Goal: Communication & Community: Answer question/provide support

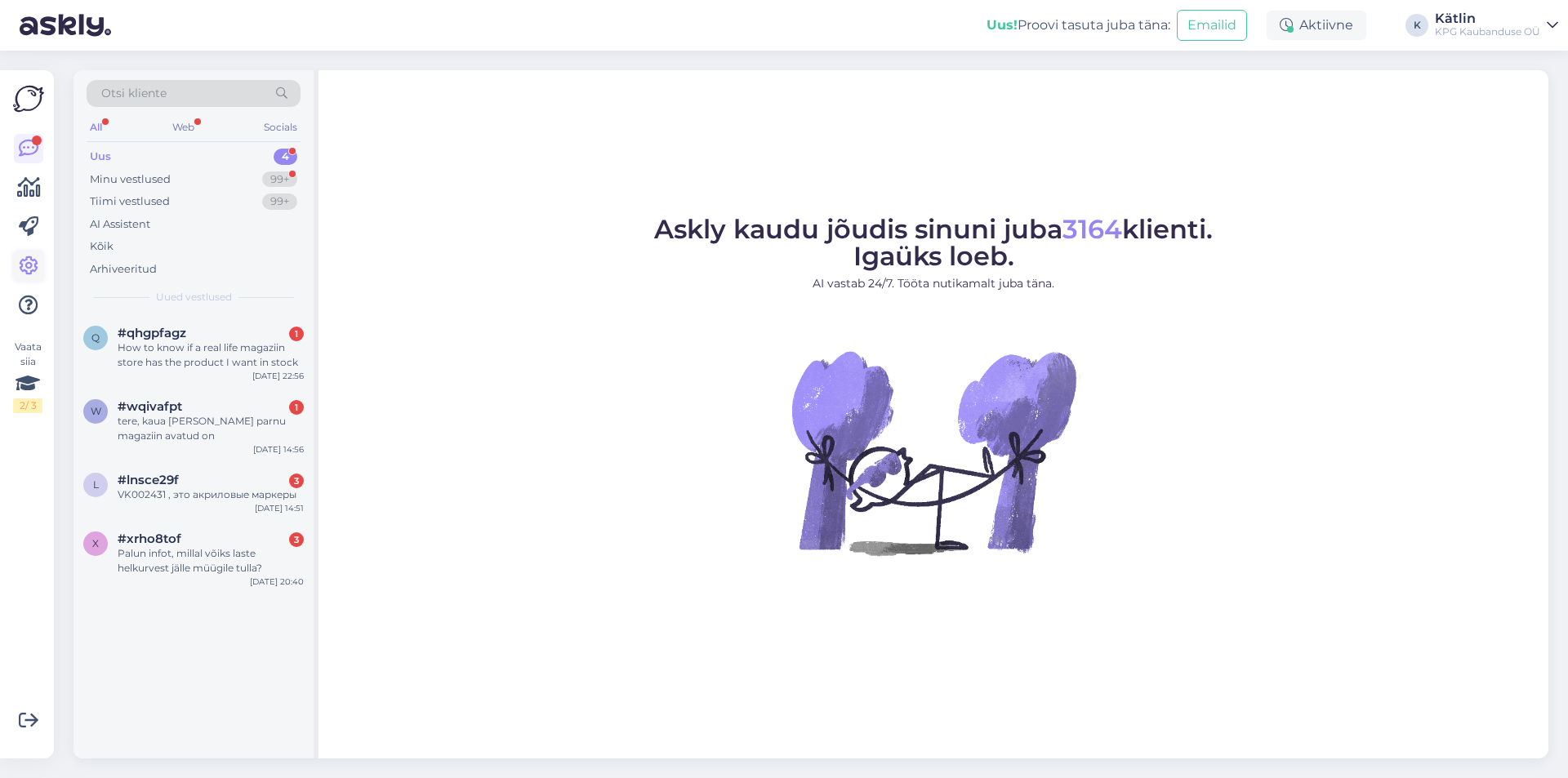
click at [33, 263] on icon at bounding box center [28, 266] width 19 height 19
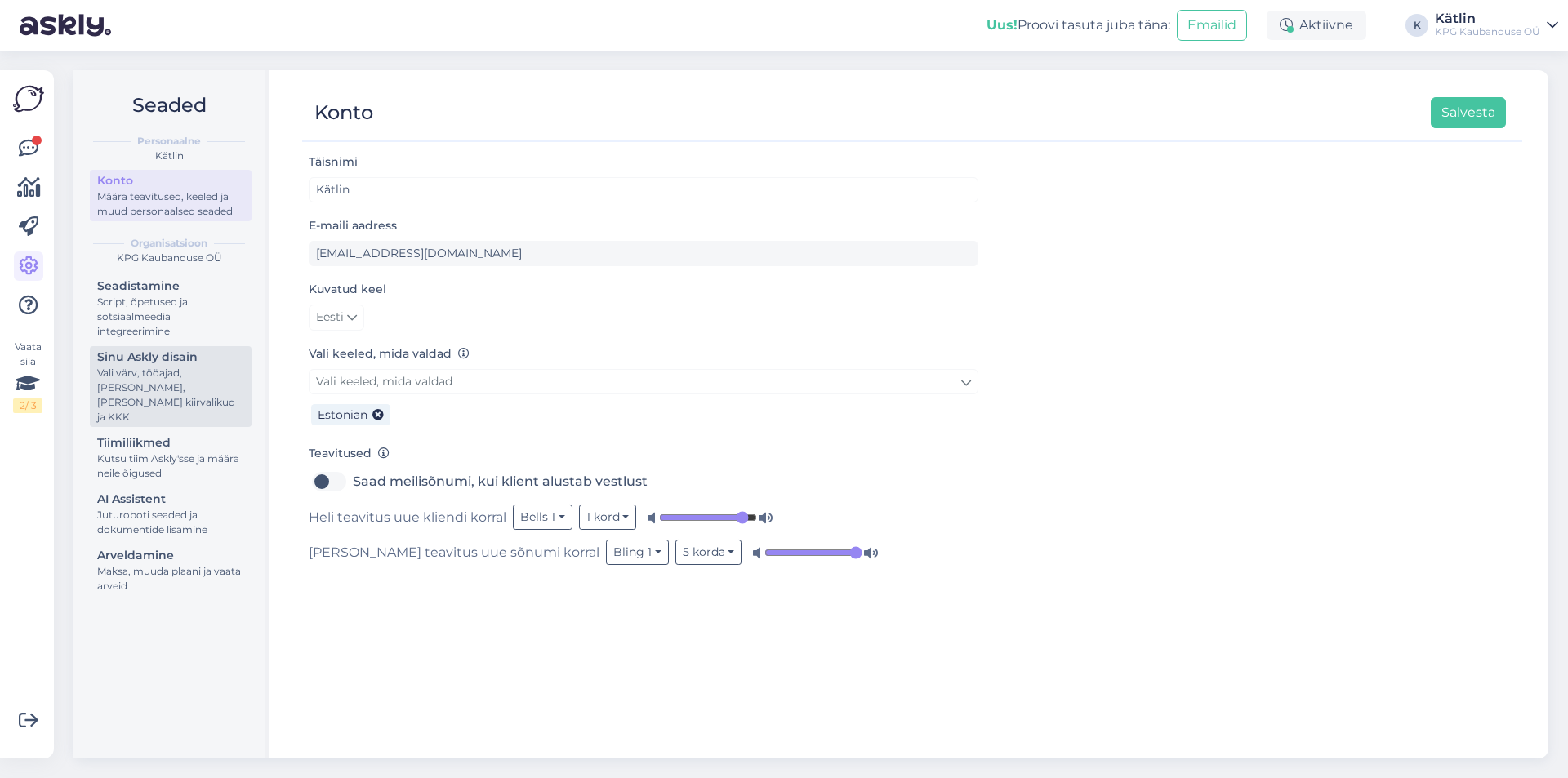
click at [182, 379] on div "Vali värv, tööajad, [PERSON_NAME], [PERSON_NAME] kiirvalikud ja KKK" at bounding box center [170, 395] width 147 height 58
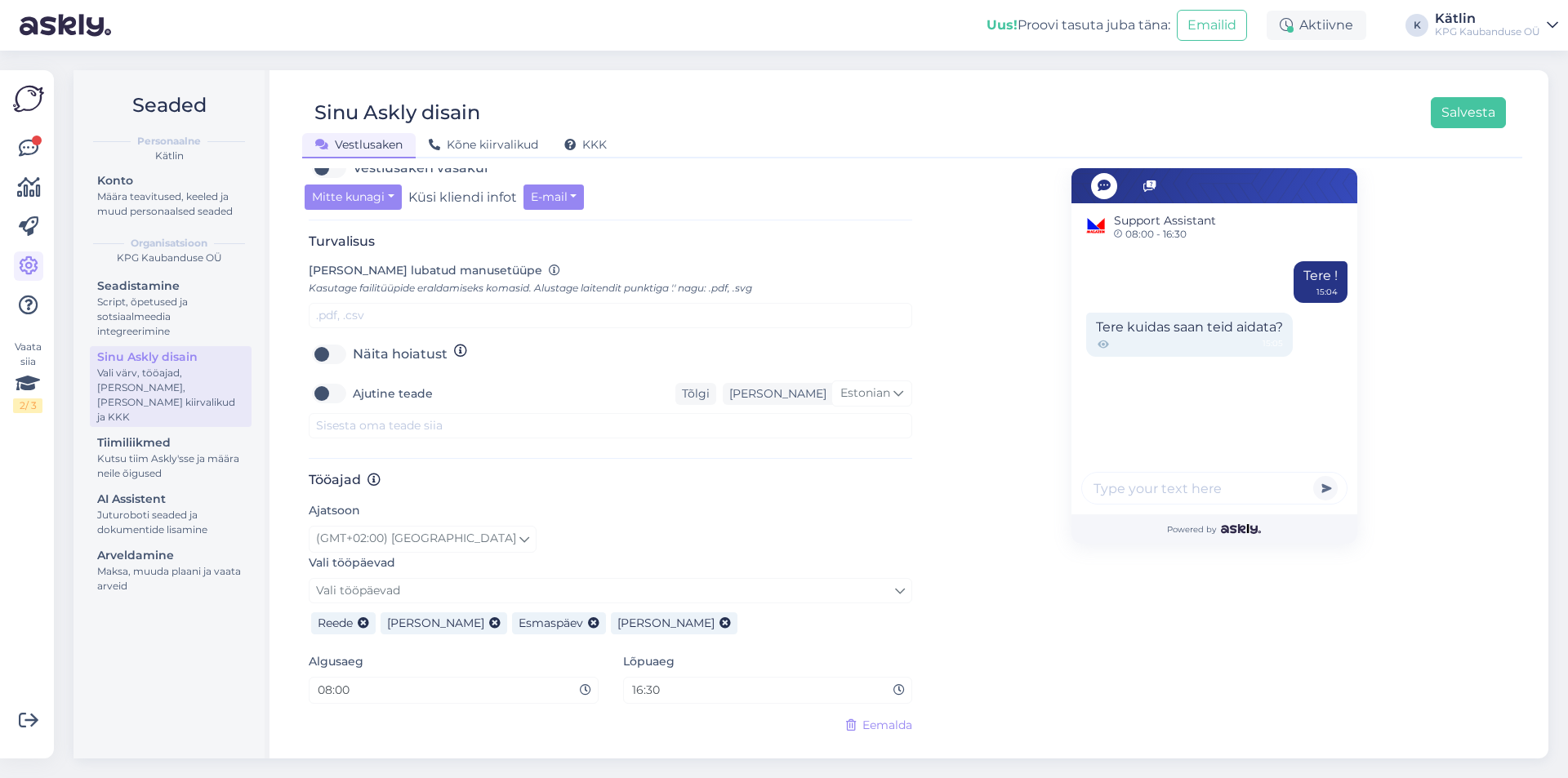
scroll to position [619, 0]
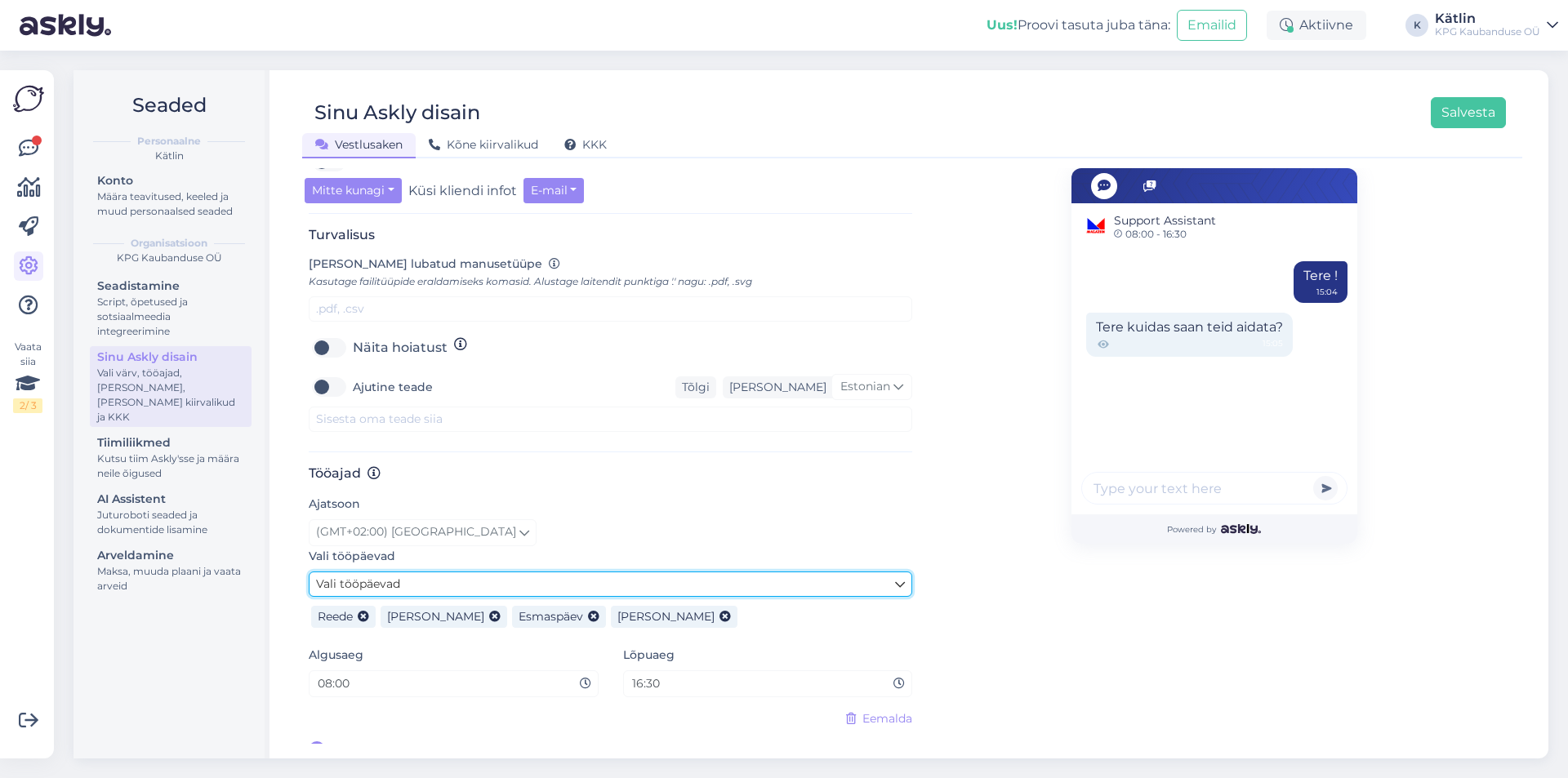
click at [895, 576] on icon at bounding box center [899, 584] width 10 height 18
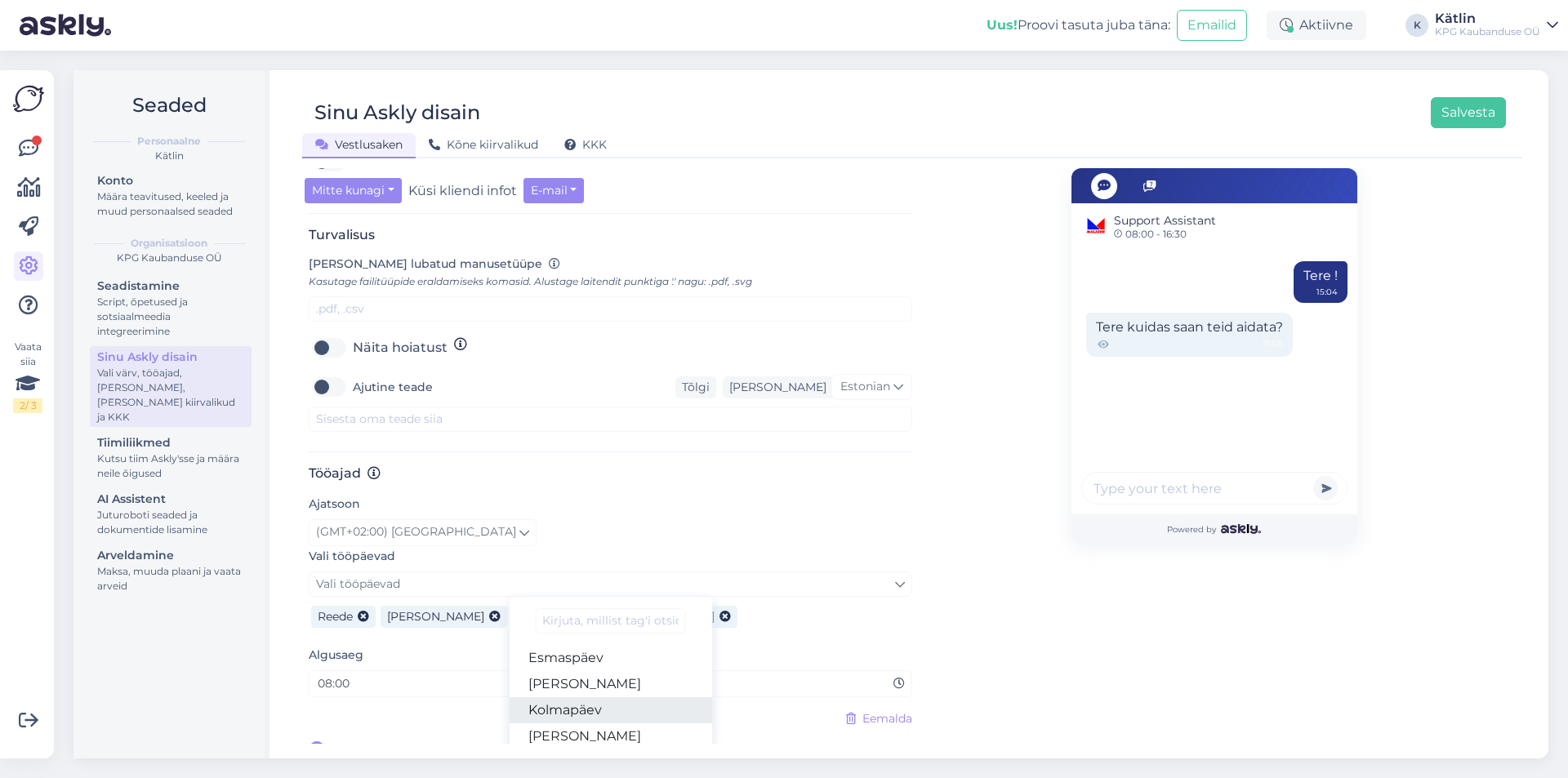
click at [558, 697] on link "Kolmapäev" at bounding box center [610, 710] width 204 height 26
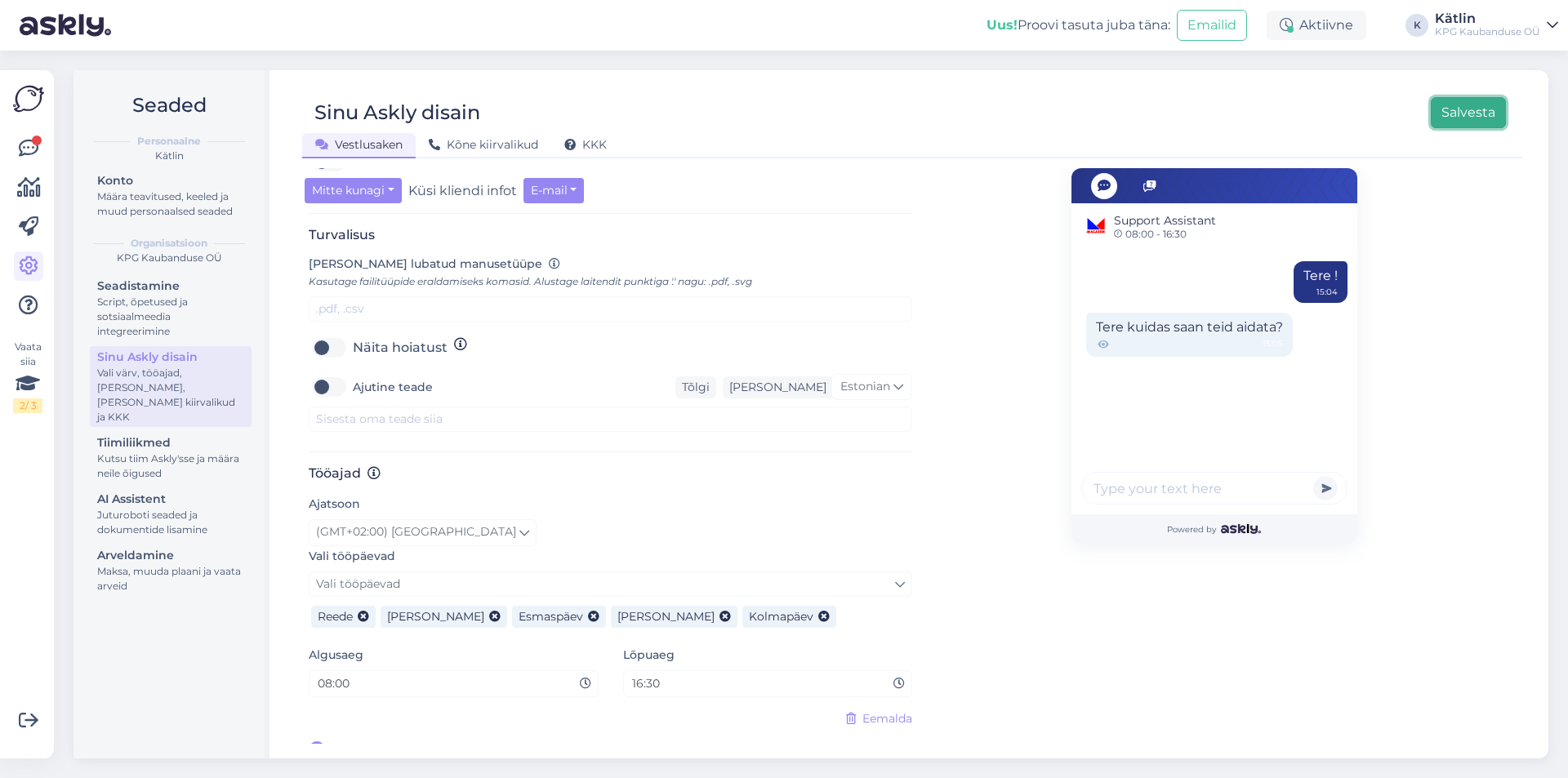
click at [1464, 110] on button "Salvesta" at bounding box center [1468, 113] width 75 height 31
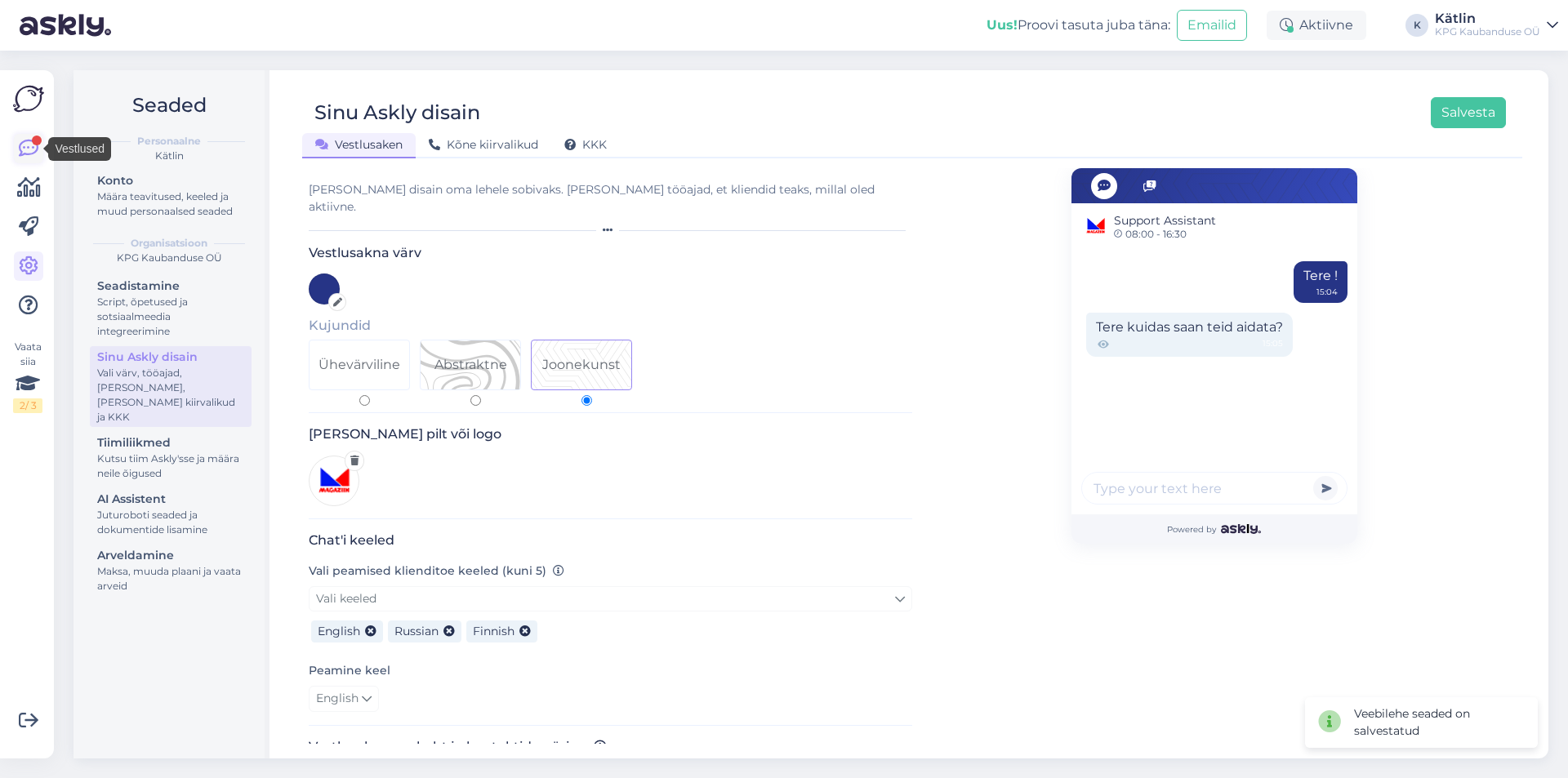
click at [28, 142] on icon at bounding box center [28, 148] width 19 height 19
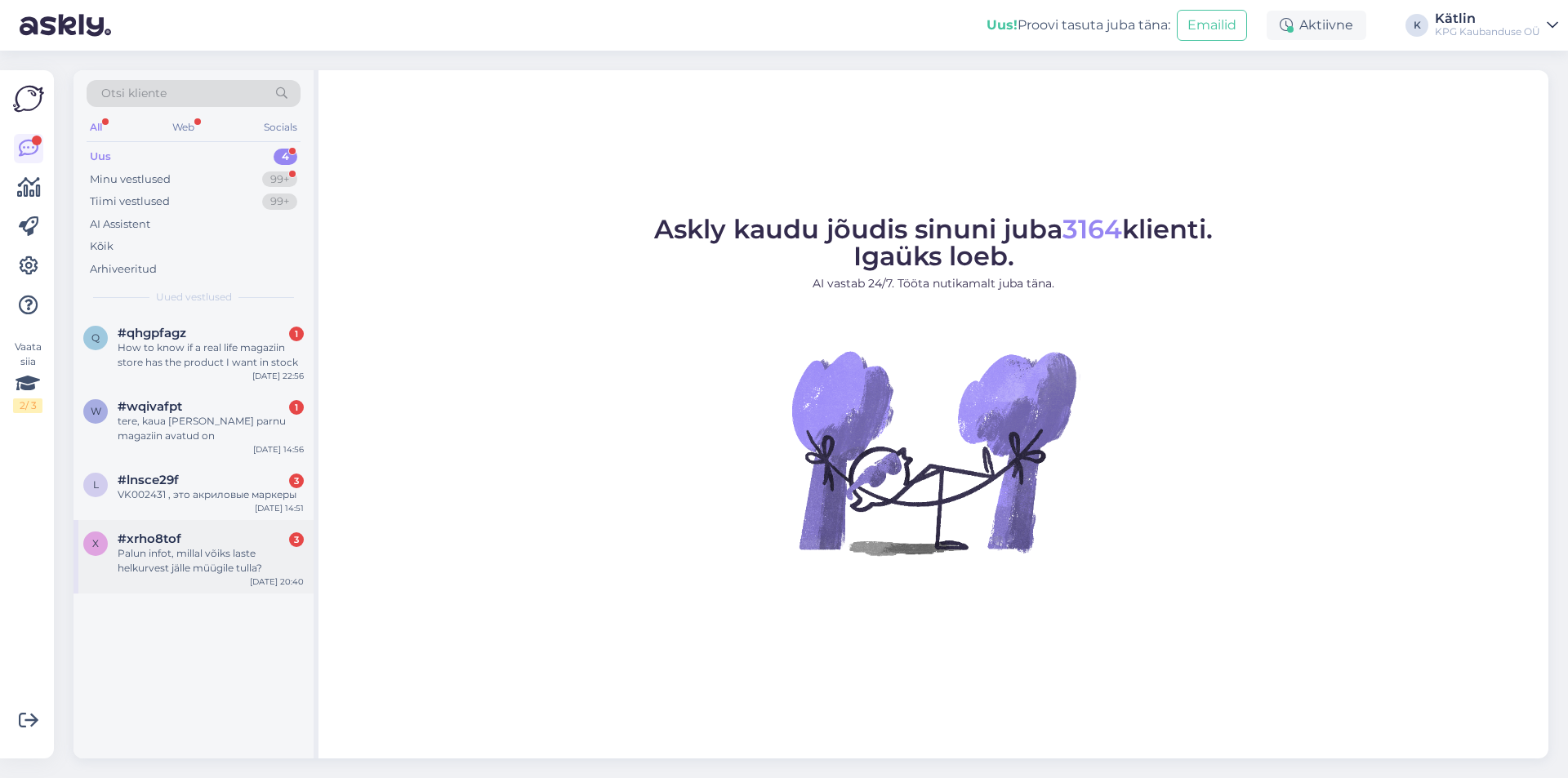
click at [152, 557] on div "Palun infot, millal võiks laste helkurvest jälle müügile tulla?" at bounding box center [210, 561] width 186 height 30
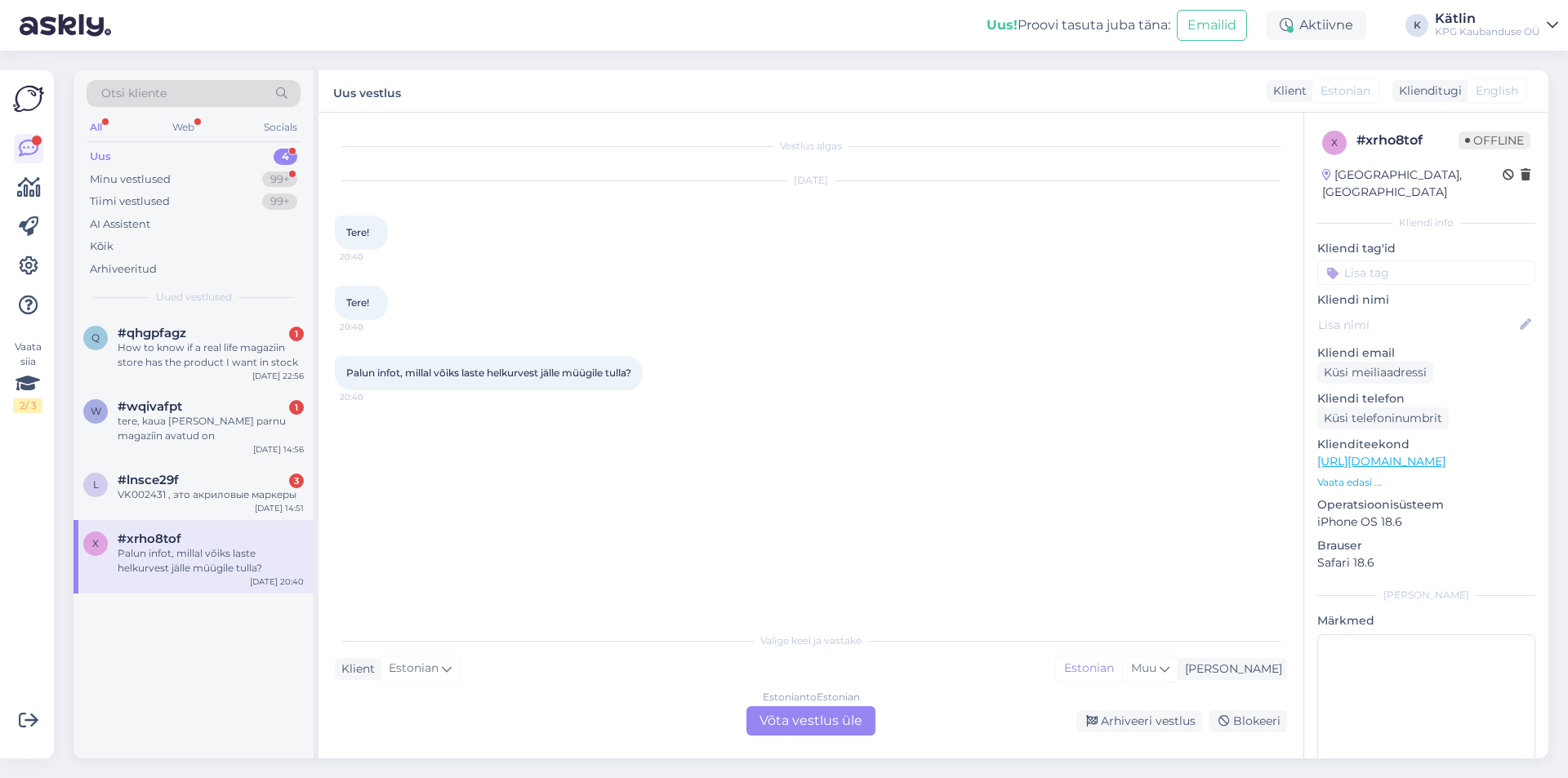
click at [1446, 454] on link "[URL][DOMAIN_NAME]" at bounding box center [1381, 461] width 128 height 15
click at [793, 717] on div "Estonian to Estonian Võta vestlus üle" at bounding box center [810, 722] width 129 height 30
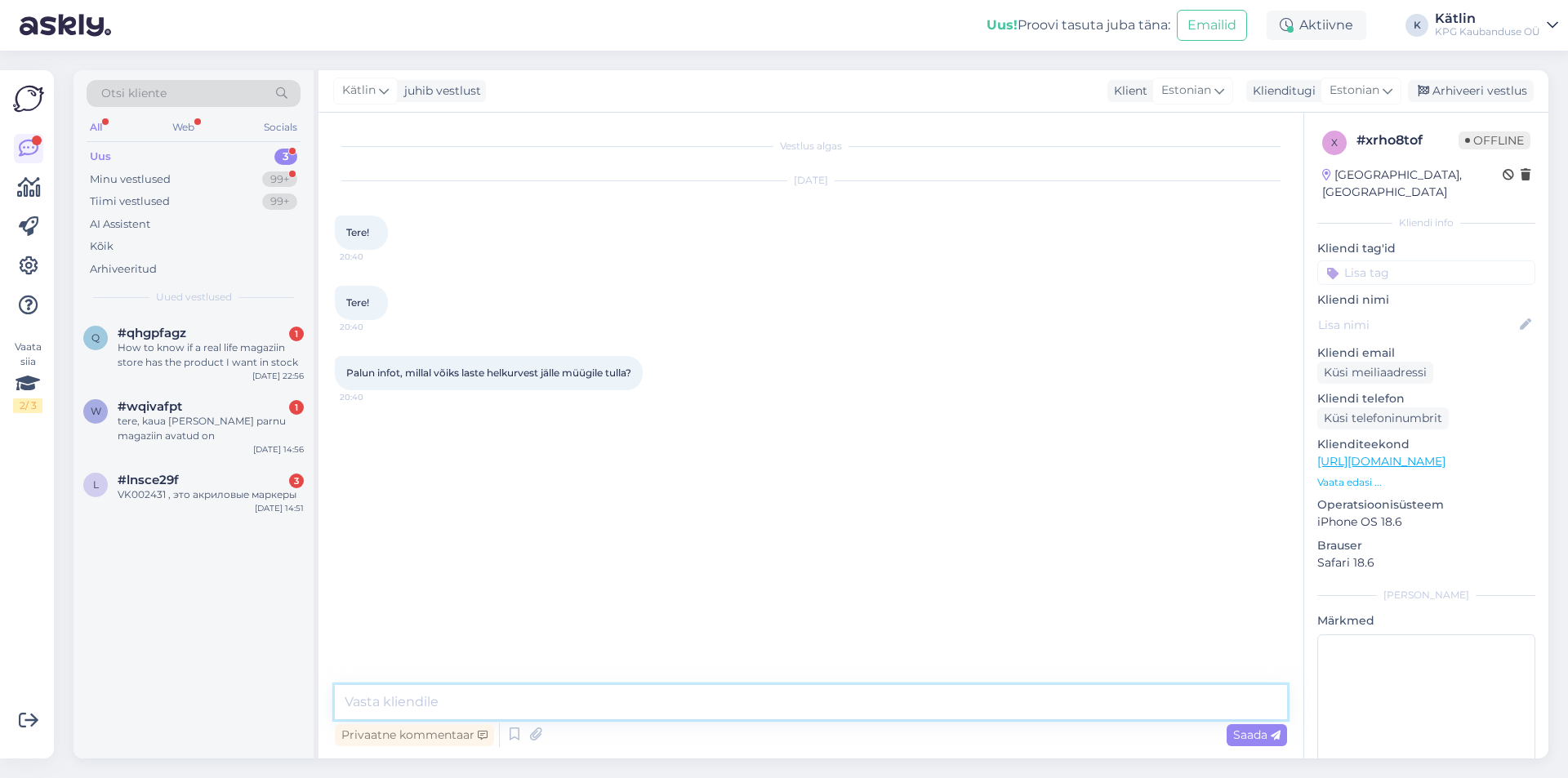
click at [746, 691] on textarea at bounding box center [810, 702] width 952 height 34
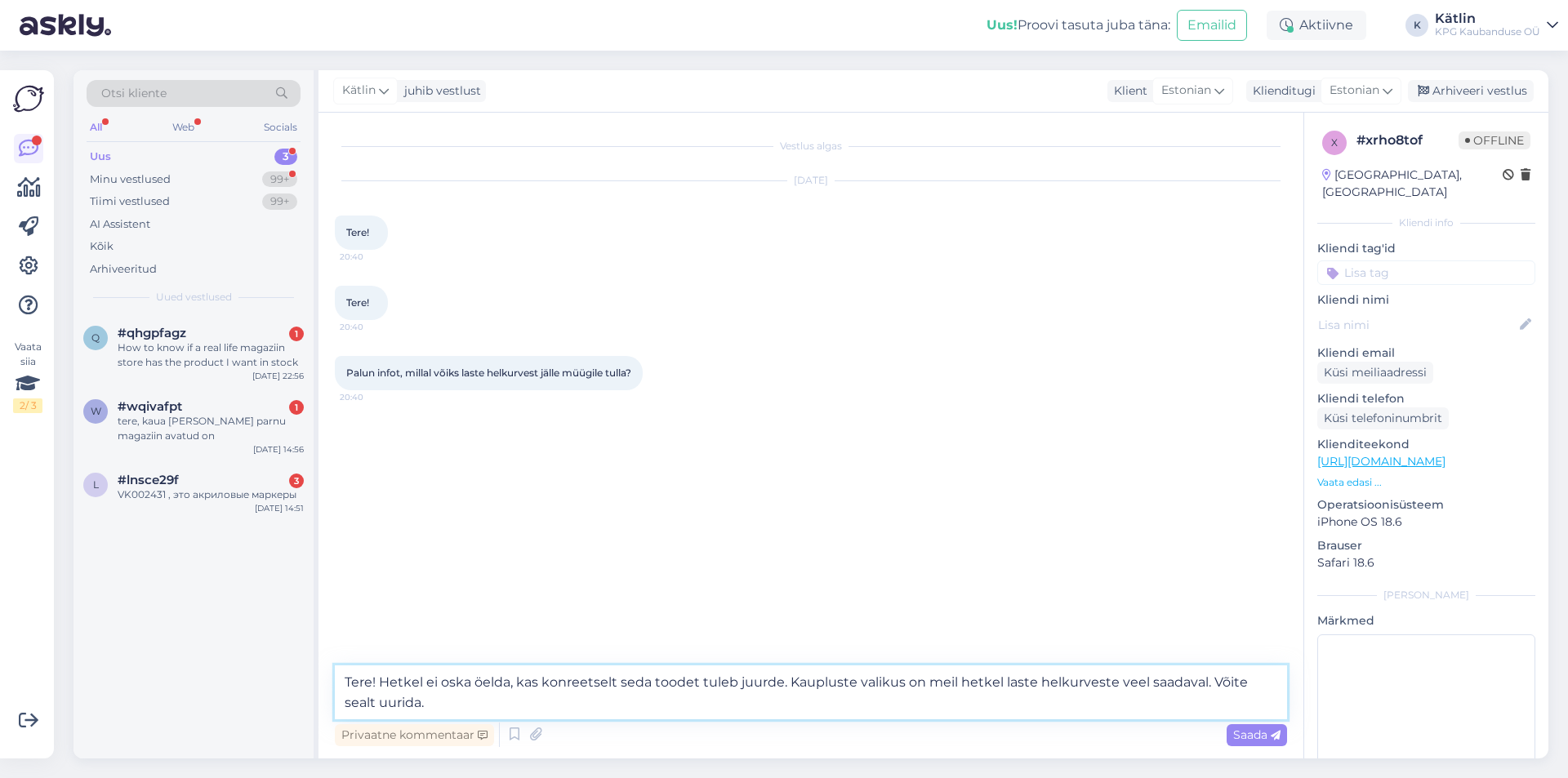
drag, startPoint x: 1204, startPoint y: 680, endPoint x: 1236, endPoint y: 704, distance: 40.0
click at [1236, 704] on textarea "Tere! Hetkel ei oska öelda, kas konreetselt seda toodet tuleb juurde. Kaupluste…" at bounding box center [810, 693] width 952 height 54
type textarea "Tere! Hetkel ei oska öelda, kas konreetselt seda toodet tuleb juurde. Kaupluste…"
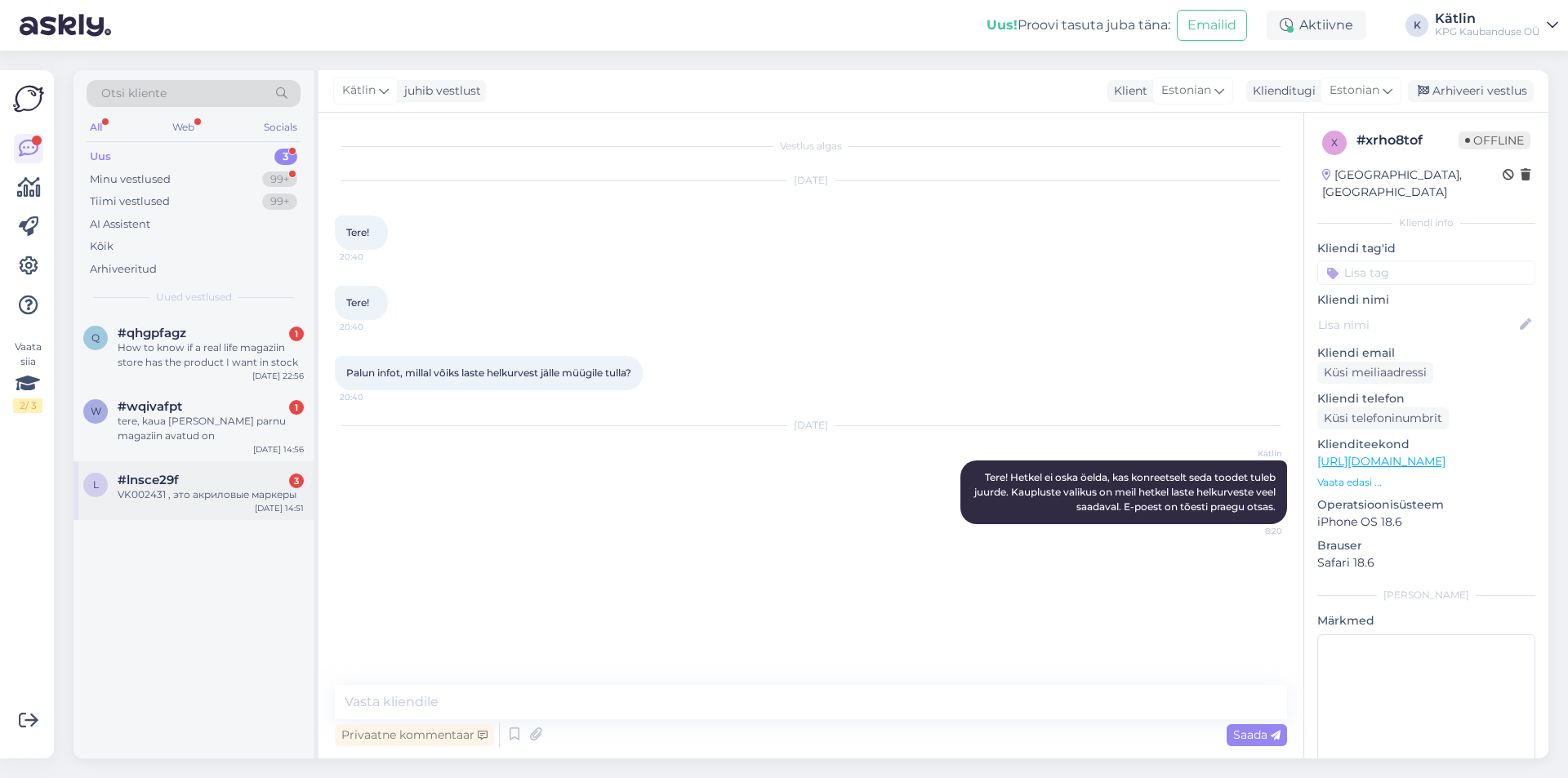
click at [206, 486] on div "#lnsce29f 3" at bounding box center [210, 480] width 186 height 15
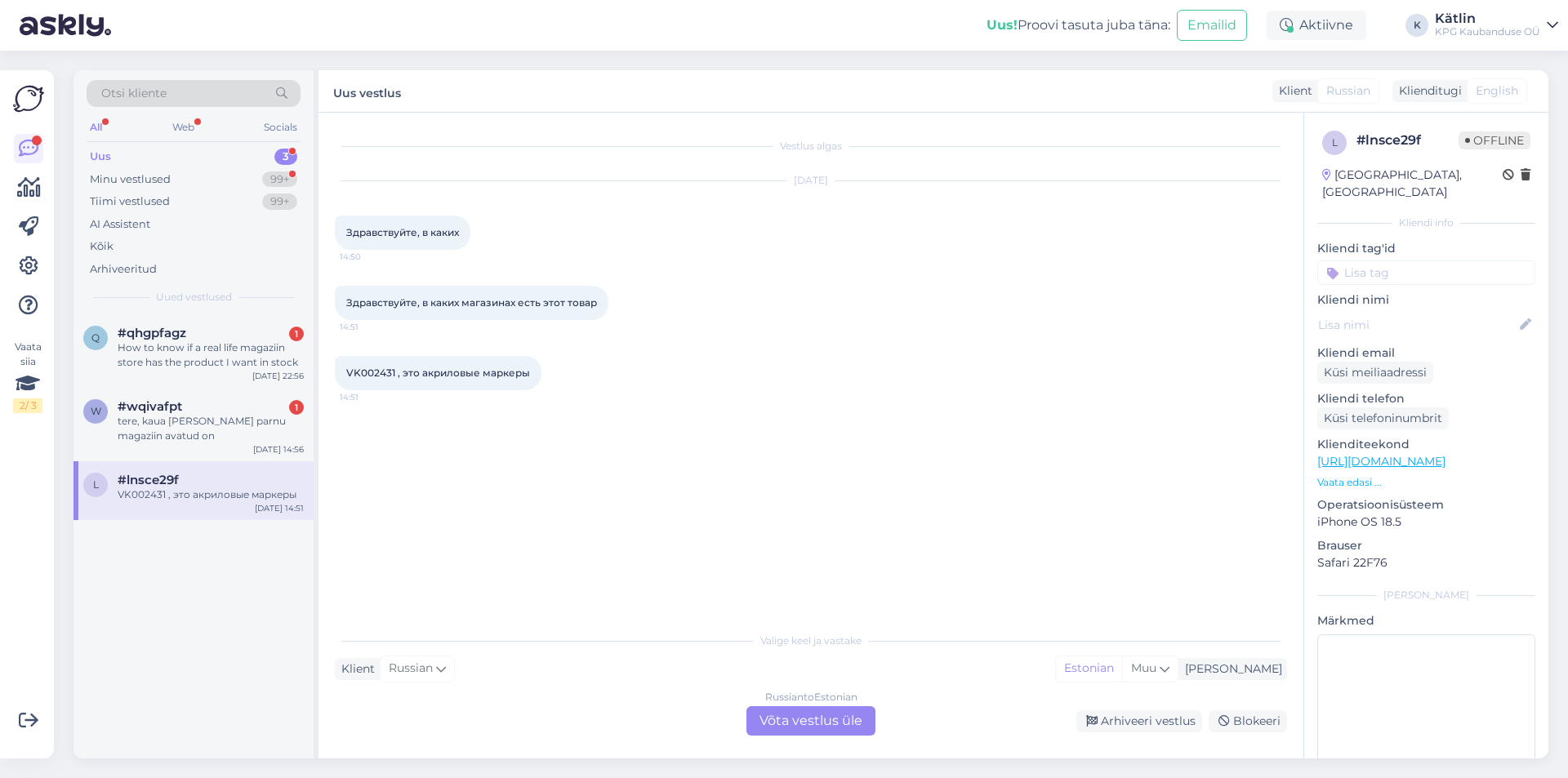
click at [803, 716] on div "Russian to Estonian Võta vestlus üle" at bounding box center [810, 722] width 129 height 30
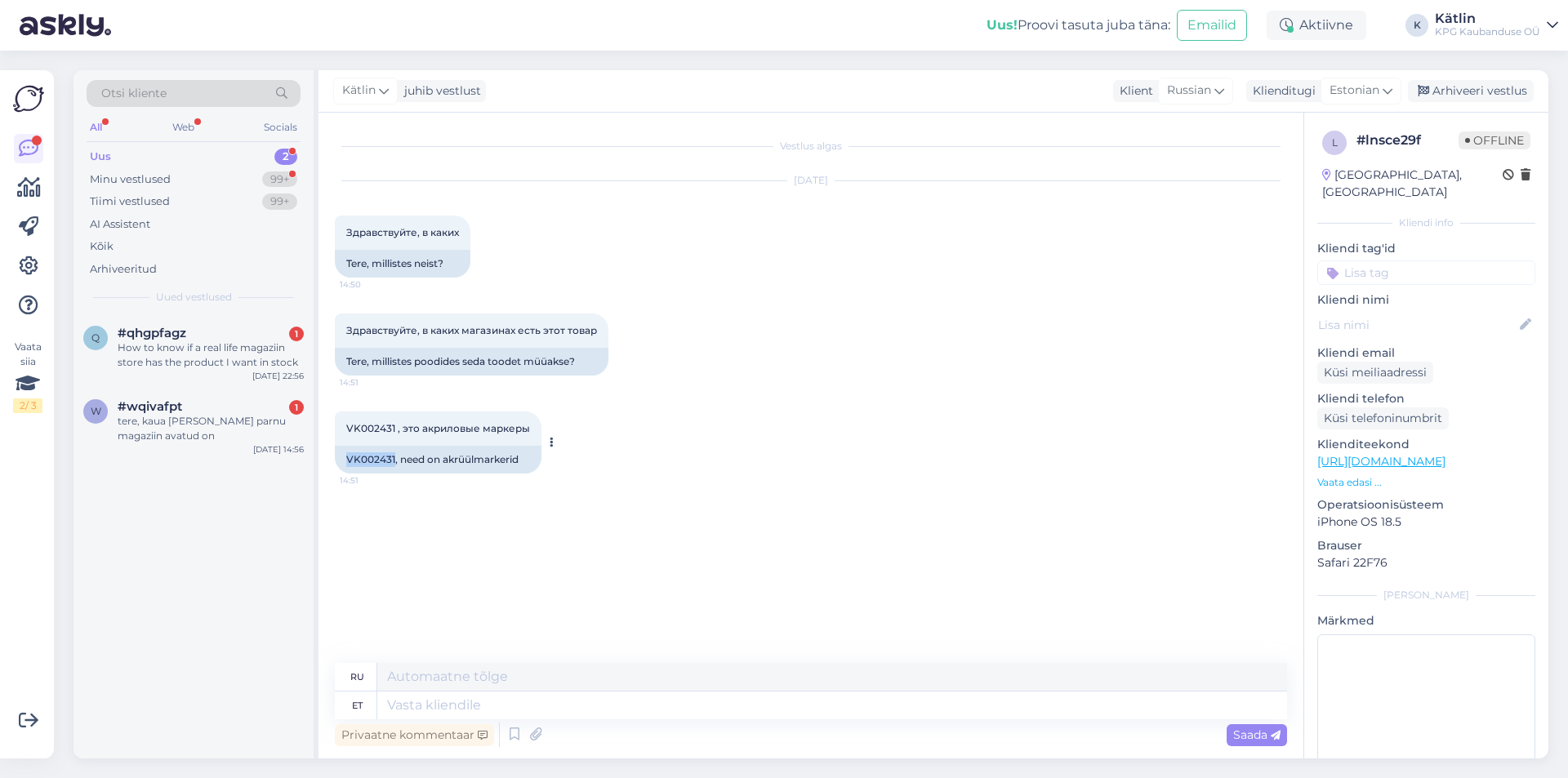
drag, startPoint x: 348, startPoint y: 458, endPoint x: 390, endPoint y: 462, distance: 42.2
click at [394, 458] on div "VK002431, need on akrüülmarkerid" at bounding box center [437, 459] width 207 height 28
copy div "VK002431"
click at [528, 710] on textarea at bounding box center [832, 706] width 909 height 28
type textarea "Tere!"
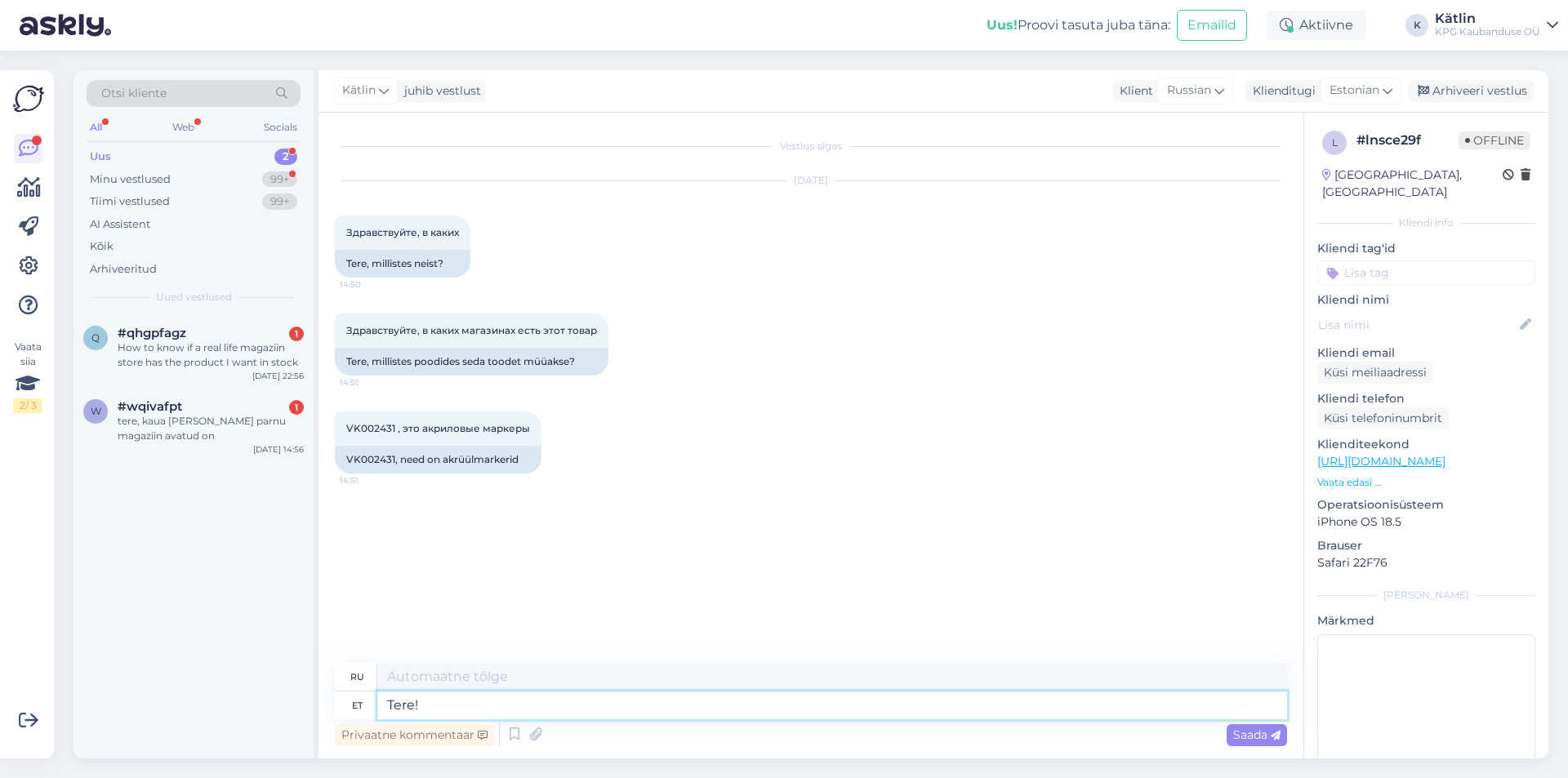
type textarea "Привет!"
type textarea "Tere! [GEOGRAPHIC_DATA]"
type textarea "Здравствуйте! Пожалуйста."
type textarea "Tere! Palun täpsustahe"
type textarea "Здравствуйте! Пожалуйста, уточните."
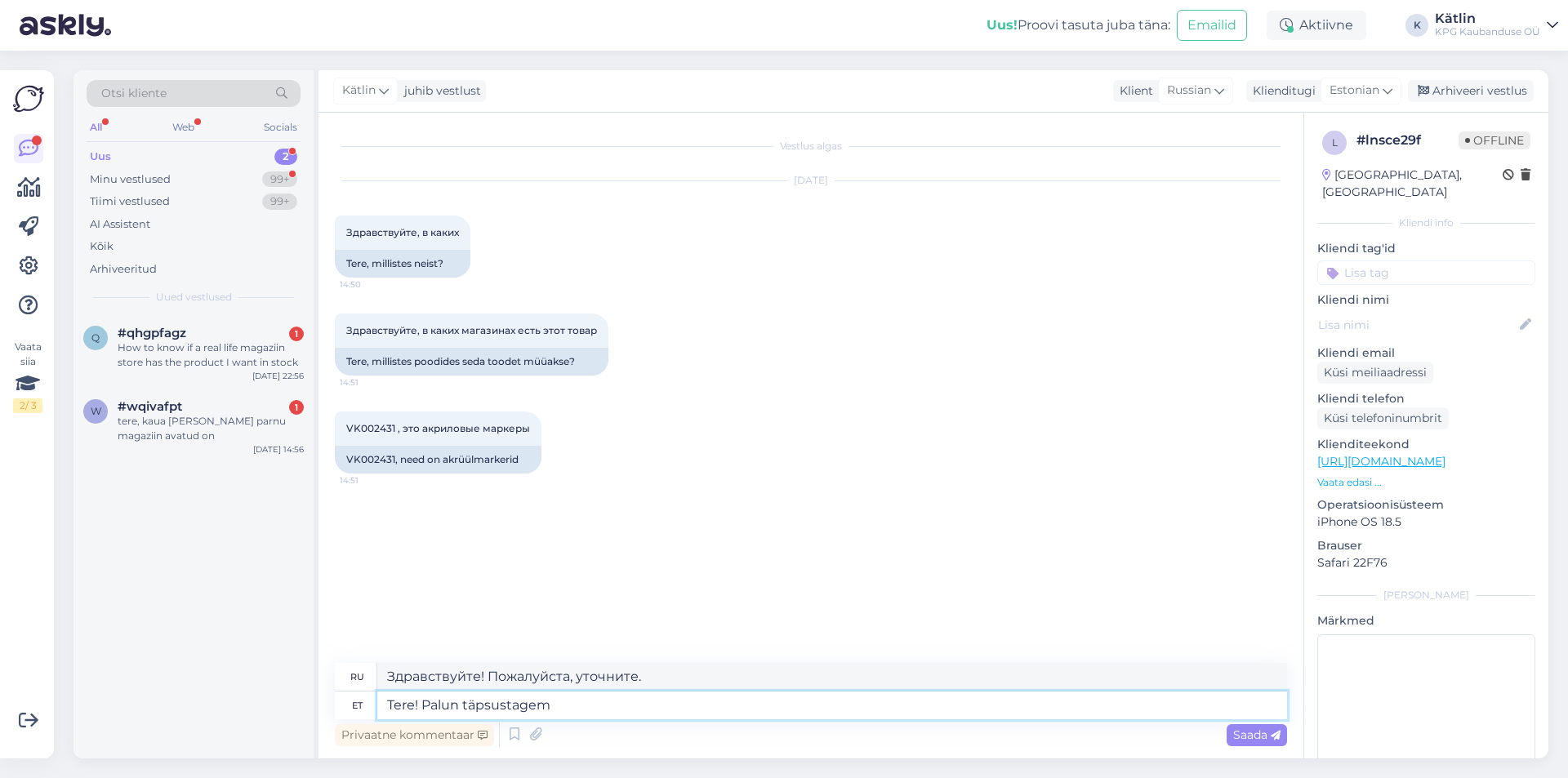
type textarea "Tere! Palun täpsustagem"
type textarea "Здравствуйте! Пожалуйста, поясните."
type textarea "Tere! Palun täpsustage, m"
type textarea "Здравствуйте! Пожалуйста, уточните,"
type textarea "Tere! Palun täpsustage, millise l"
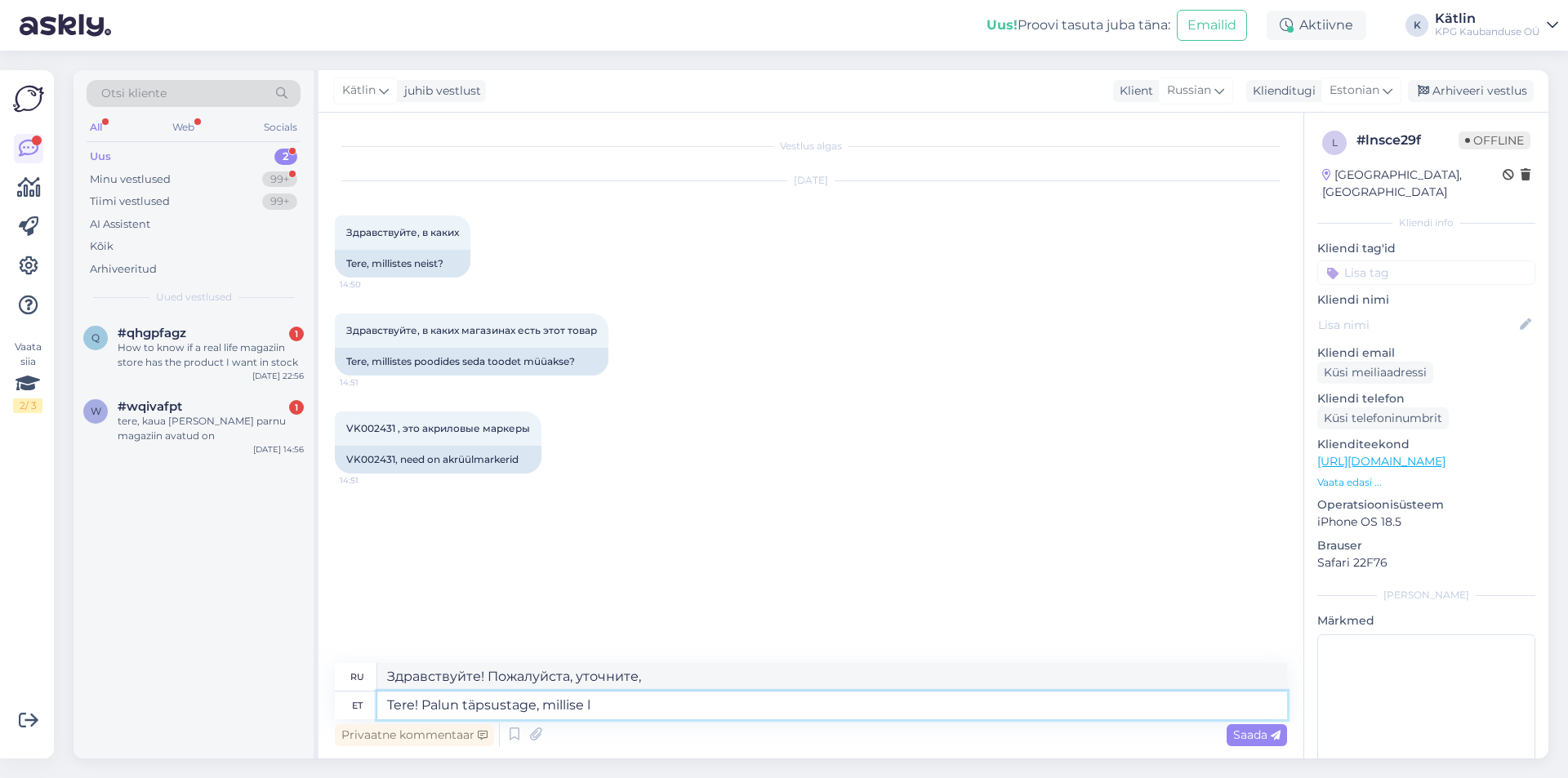
type textarea "Здравствуйте! Пожалуйста, уточните, какой именно."
type textarea "Tere! Palun täpsustage, millise linna Ma"
type textarea "Здравствуйте! Укажите, пожалуйста, какой город."
type textarea "Tere! Palun täpsustage, millise linna Magaziin"
type textarea "Здравствуйте! Уточните, пожалуйста, из какого города журнал."
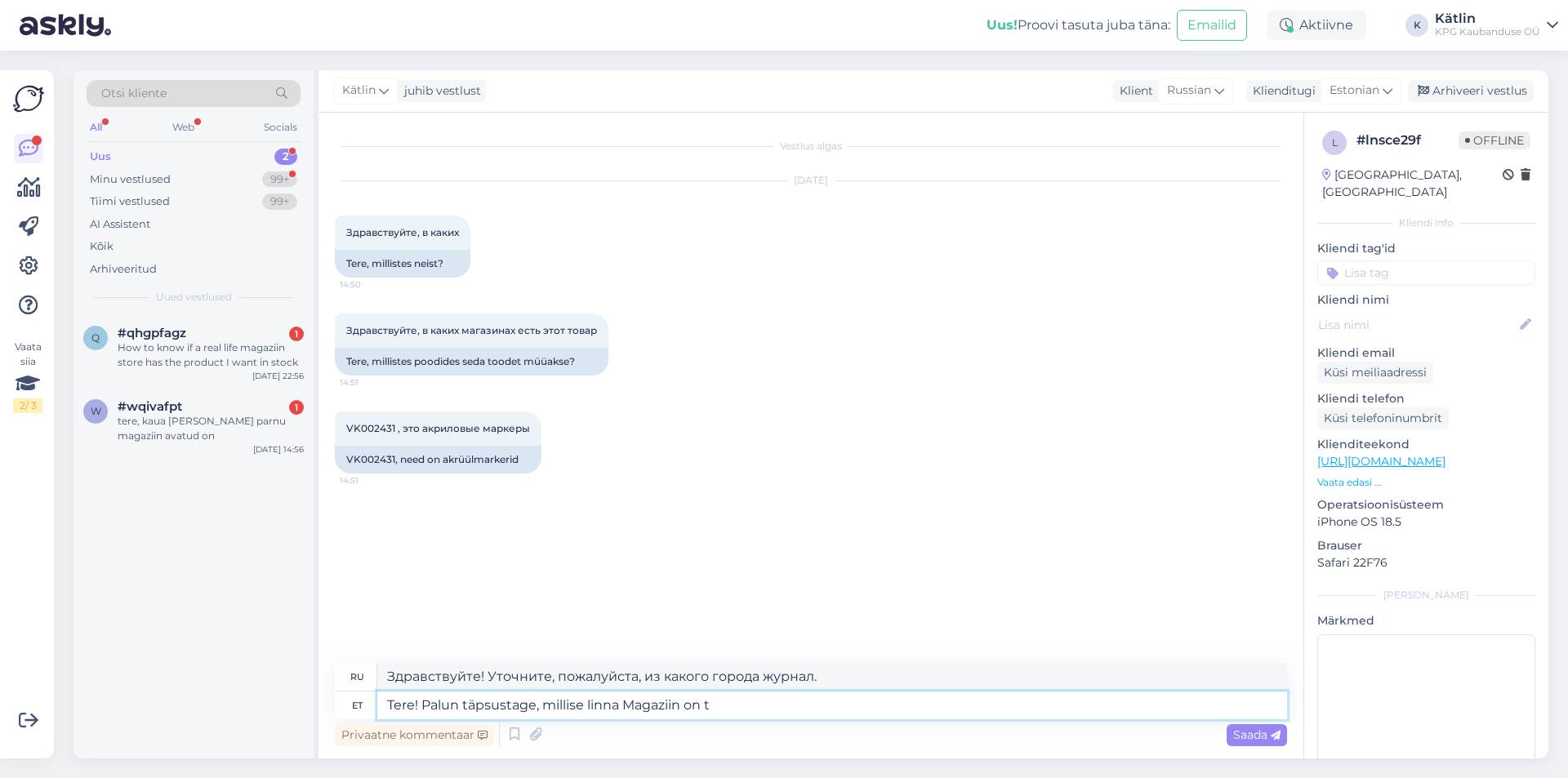
type textarea "Tere! Palun täpsustage, millise linna [GEOGRAPHIC_DATA] on te"
type textarea "Здравствуйте! Уточните, пожалуйста, в каком городе находится журнал."
type textarea "Tere! Palun täpsustage, millise linna [GEOGRAPHIC_DATA] on teile l"
type textarea "Здравствуйте! Уточните, пожалуйста, журнал какого города вы ищете."
type textarea "Tere! Palun täpsustage, millise linna [GEOGRAPHIC_DATA] on teile lähim."
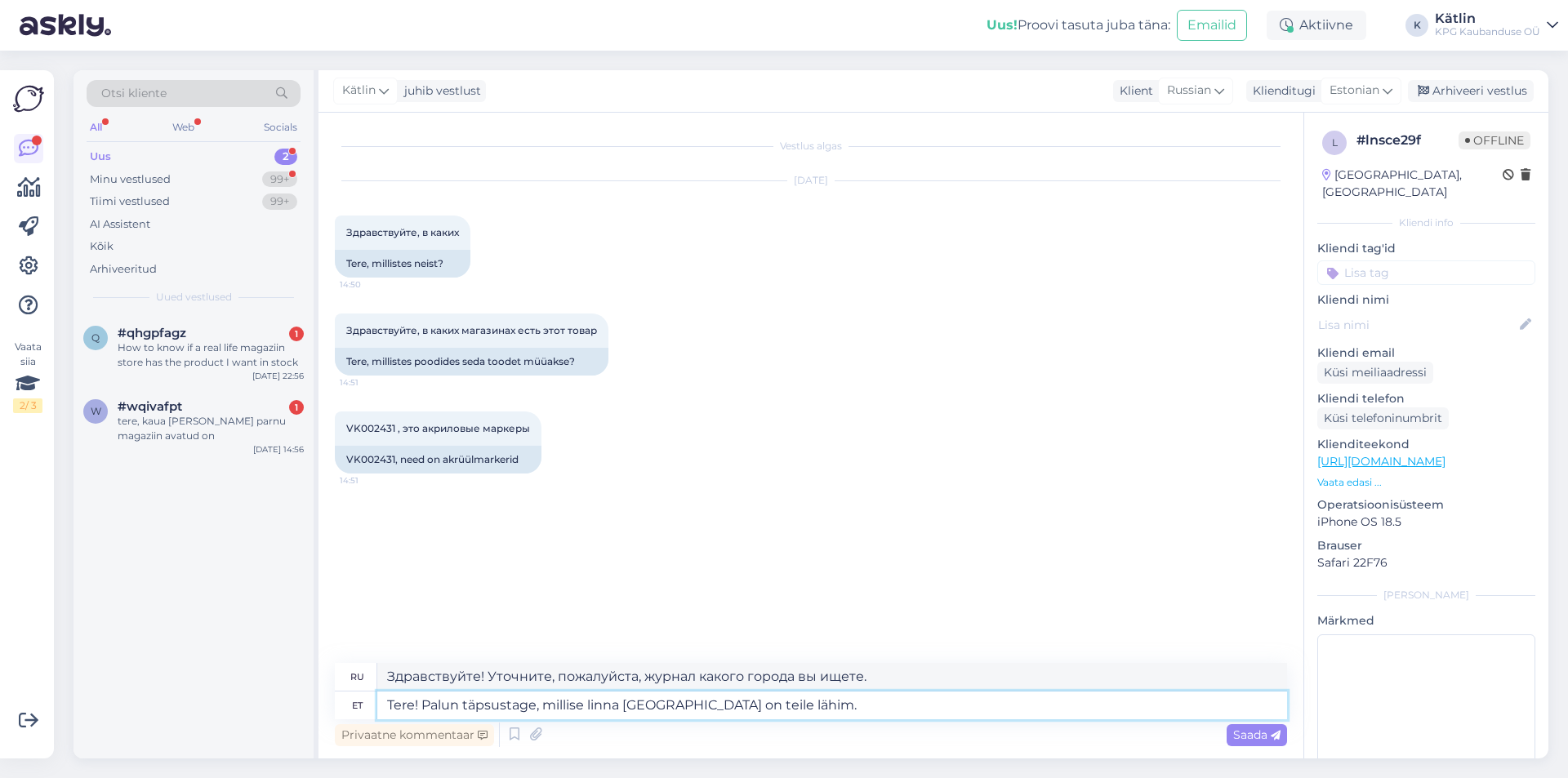
type textarea "Здравствуйте! Укажите, пожалуйста, ближайший к вам магазин в каком городе."
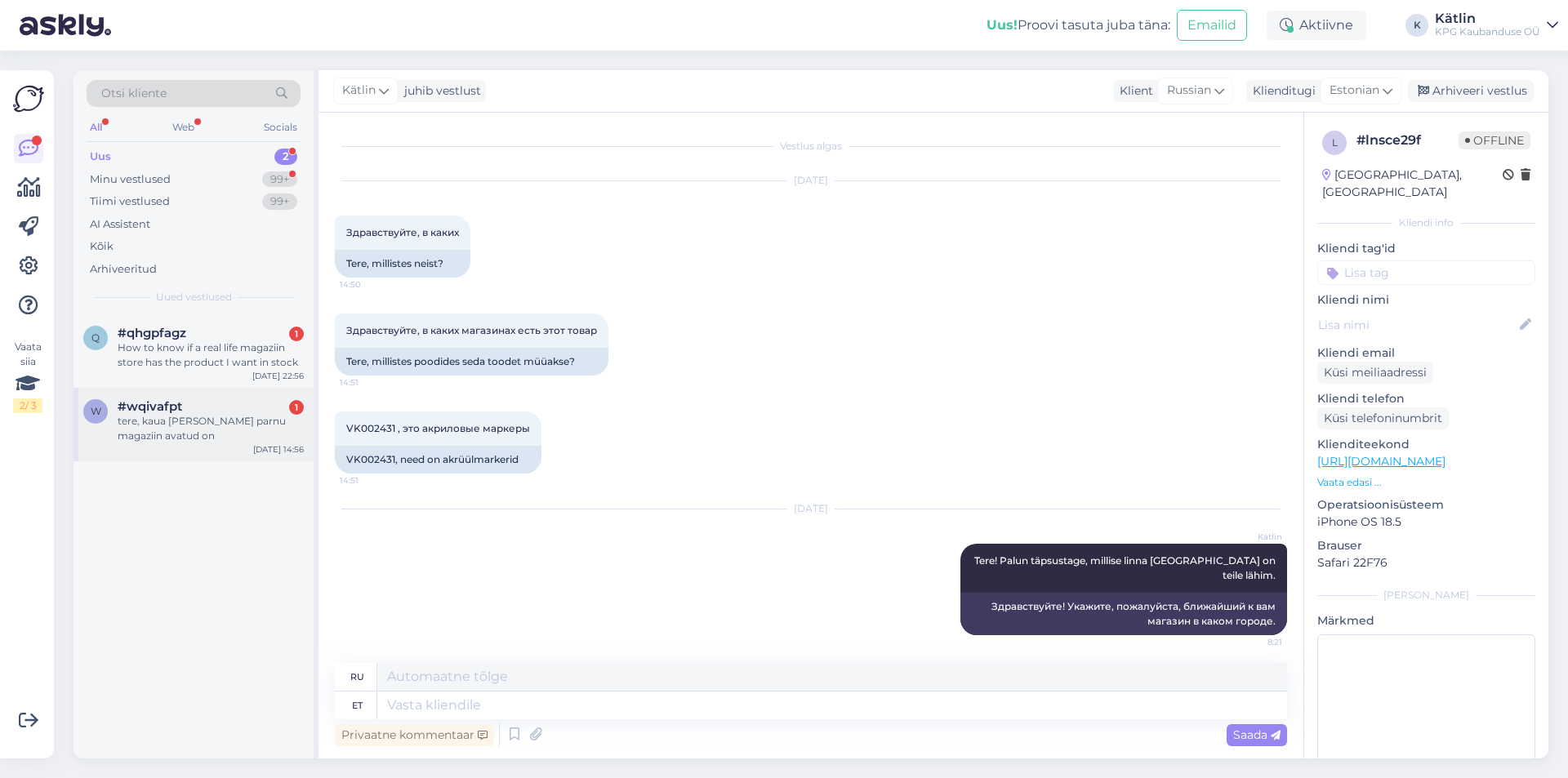
click at [253, 434] on div "tere, kaua [PERSON_NAME] parnu magaziin avatud on" at bounding box center [210, 429] width 186 height 30
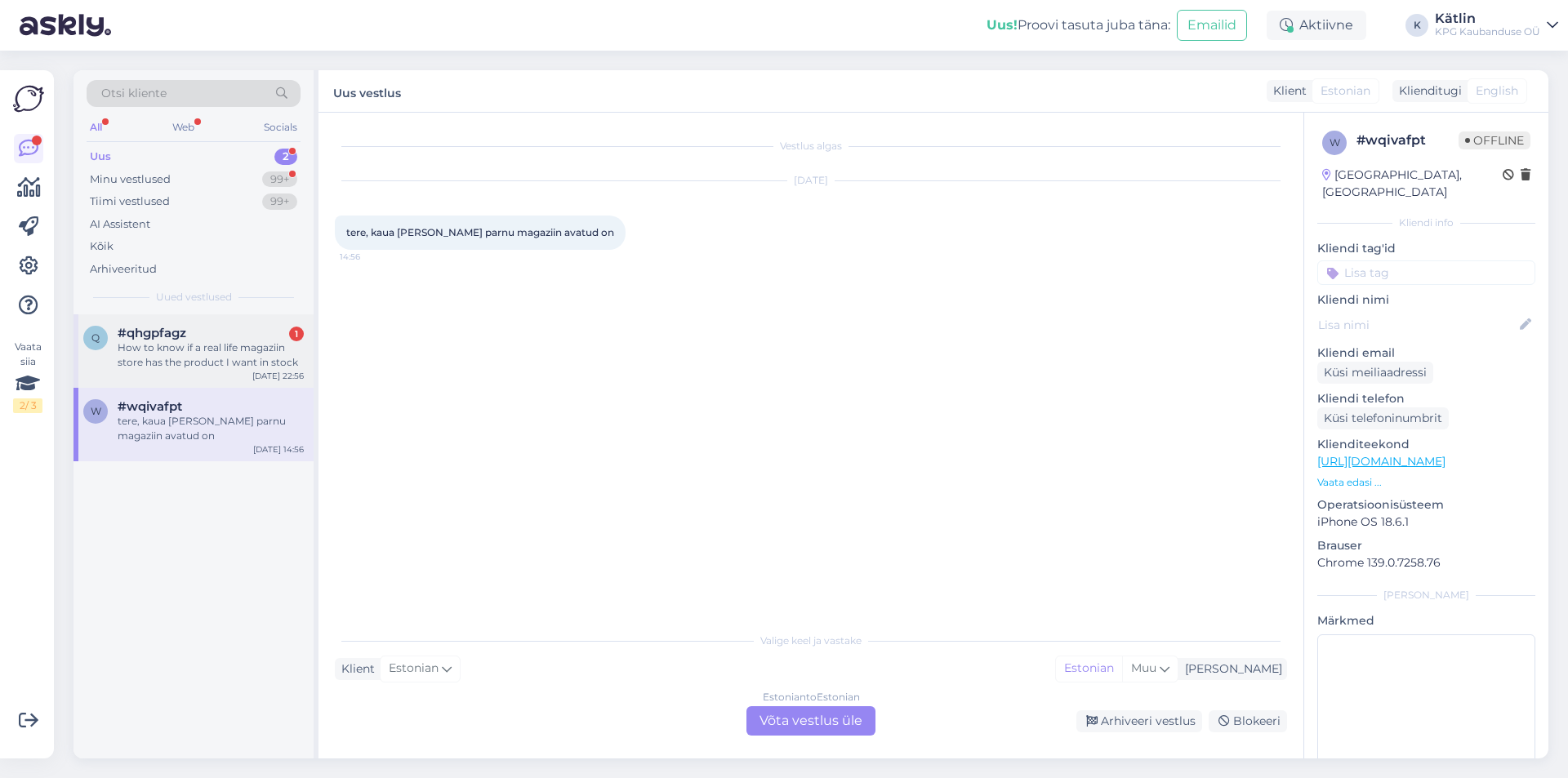
click at [192, 370] on div "q #qhgpfagz 1 How to know if a real life magaziin store has the product I want …" at bounding box center [193, 350] width 240 height 73
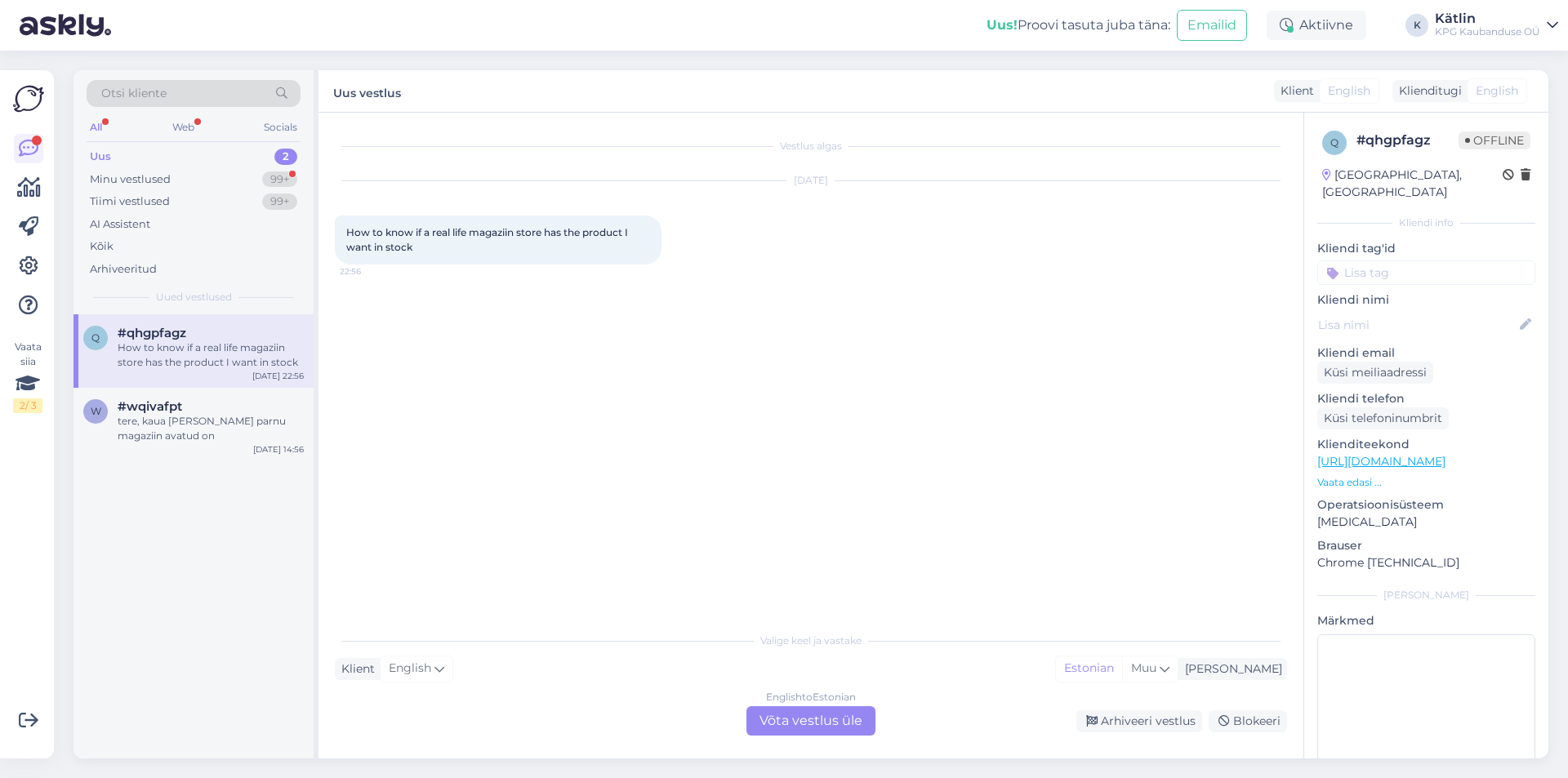
click at [778, 716] on div "English to Estonian Võta vestlus üle" at bounding box center [810, 722] width 129 height 30
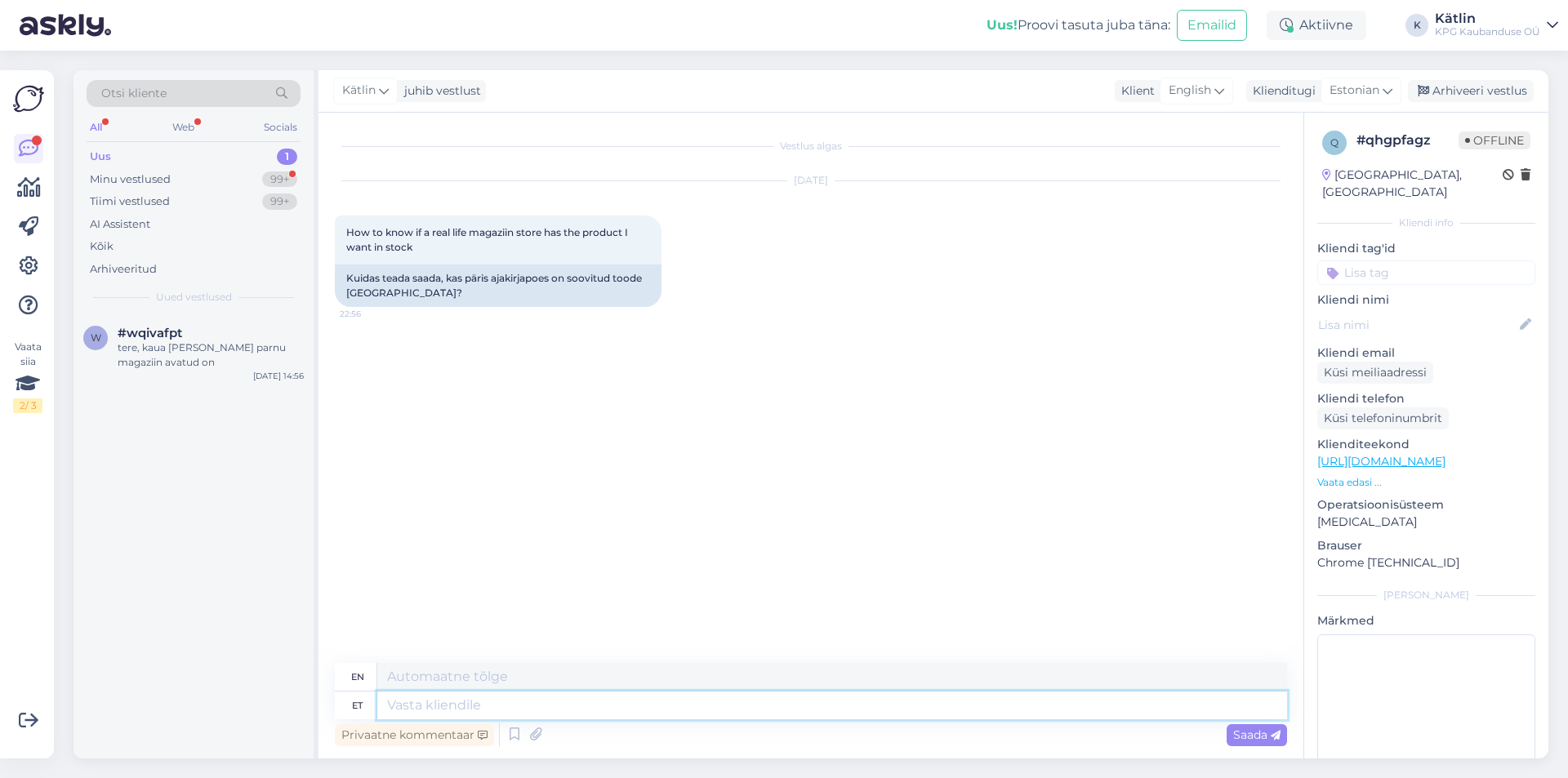
click at [591, 709] on textarea at bounding box center [832, 706] width 909 height 28
type textarea "Tere!"
type textarea "Hello!"
type textarea "Tere! Helistage pal"
type textarea "Hello! Call"
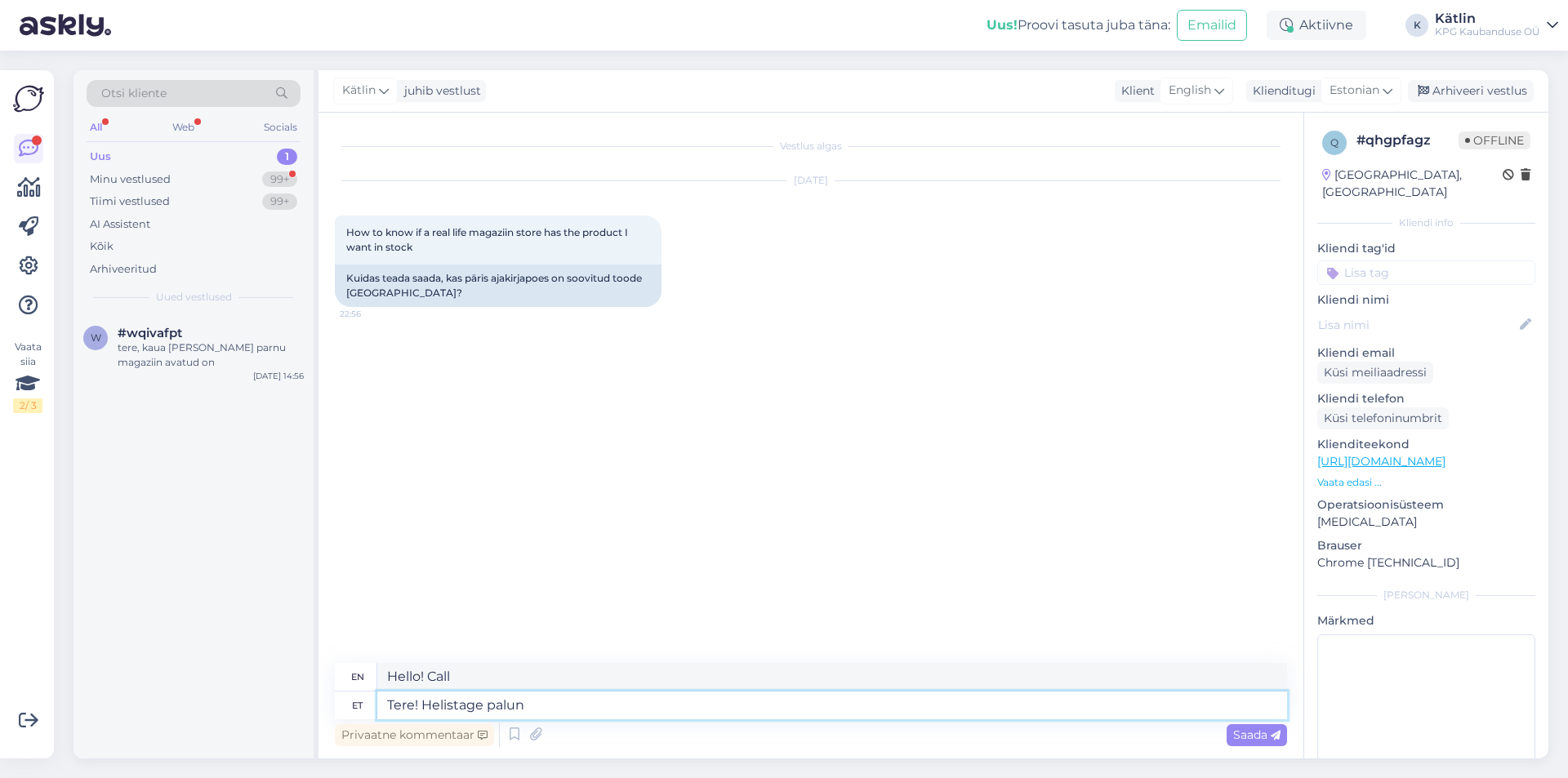
type textarea "Tere! Helistage palun"
type textarea "Hello! Please call."
type textarea "Tere! Helistage palun kauplusesse j"
type textarea "Hello! Please call the store."
type textarea "Tere! Helistage palun kauplusesse ja"
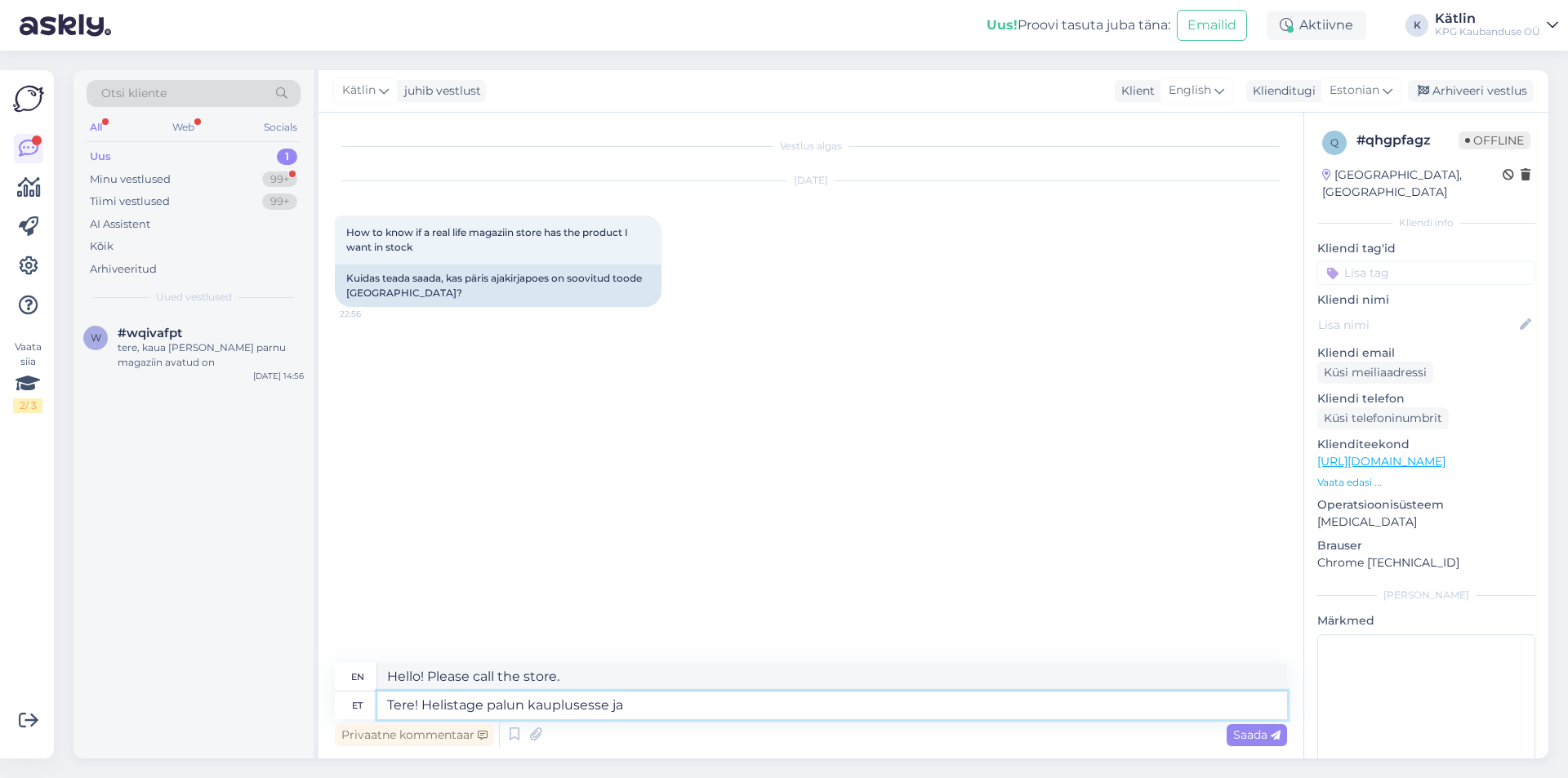
type textarea "Hello! Please call the store and"
type textarea "Tere! Helistage palun kauplusesse ja uurige,"
type textarea "Hello! Please call the store and inquire."
type textarea "Tere! Helistage palun kauplusesse ja uurige, k"
type textarea "Hello! Please call the store and inquire,"
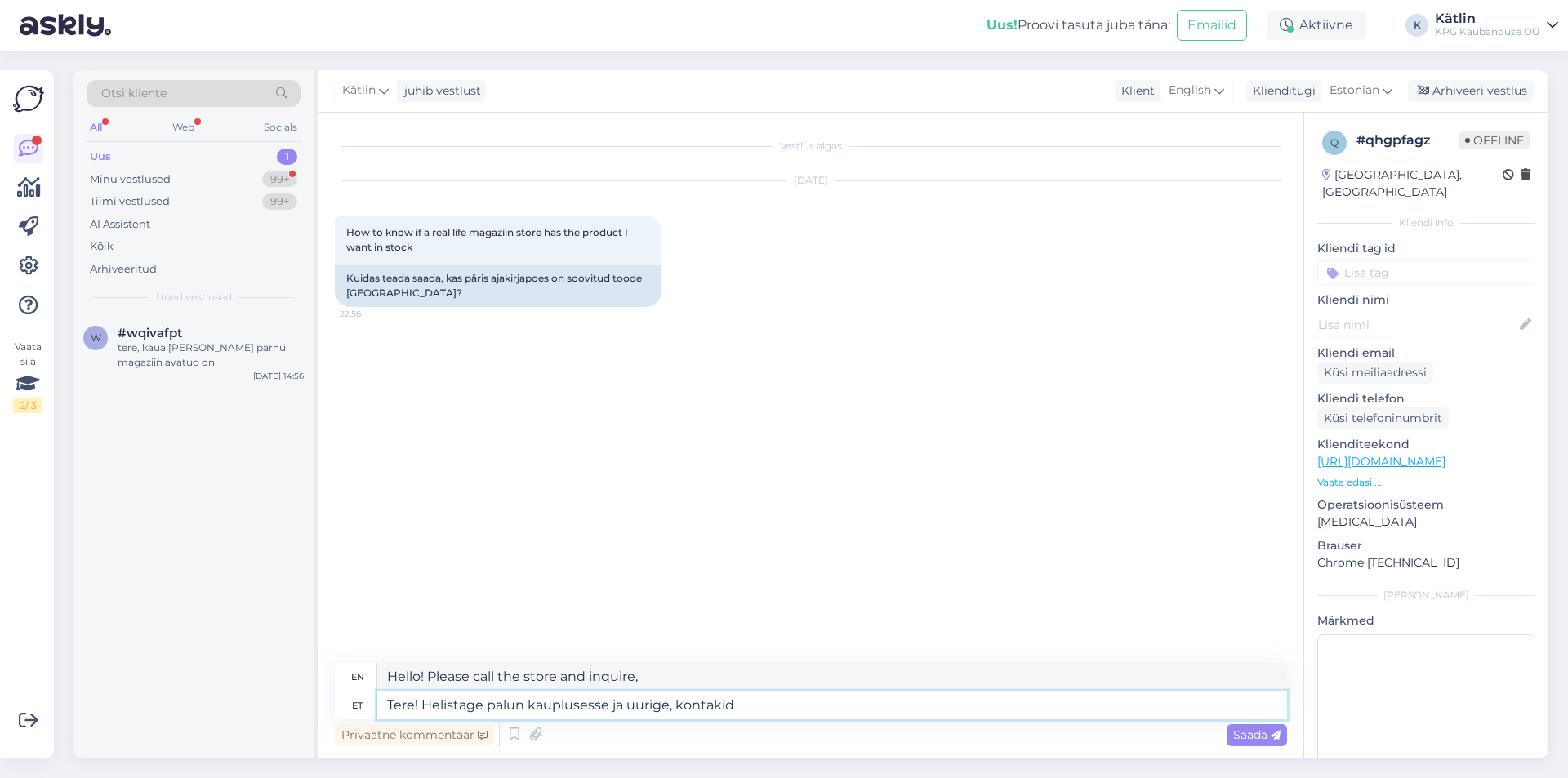
type textarea "Tere! Helistage palun kauplusesse ja uurige, kontakid"
type textarea "Hello! Please call the store and inquire, contacts"
type textarea "Tere! Helistage palun kauplusesse ja uurige, kontakid leiate s"
type textarea "Hello! Please call the store and inquire, you will find the contacts"
type textarea "Tere! Helistage palun kauplusesse ja uurige, kontakid leiate siit:"
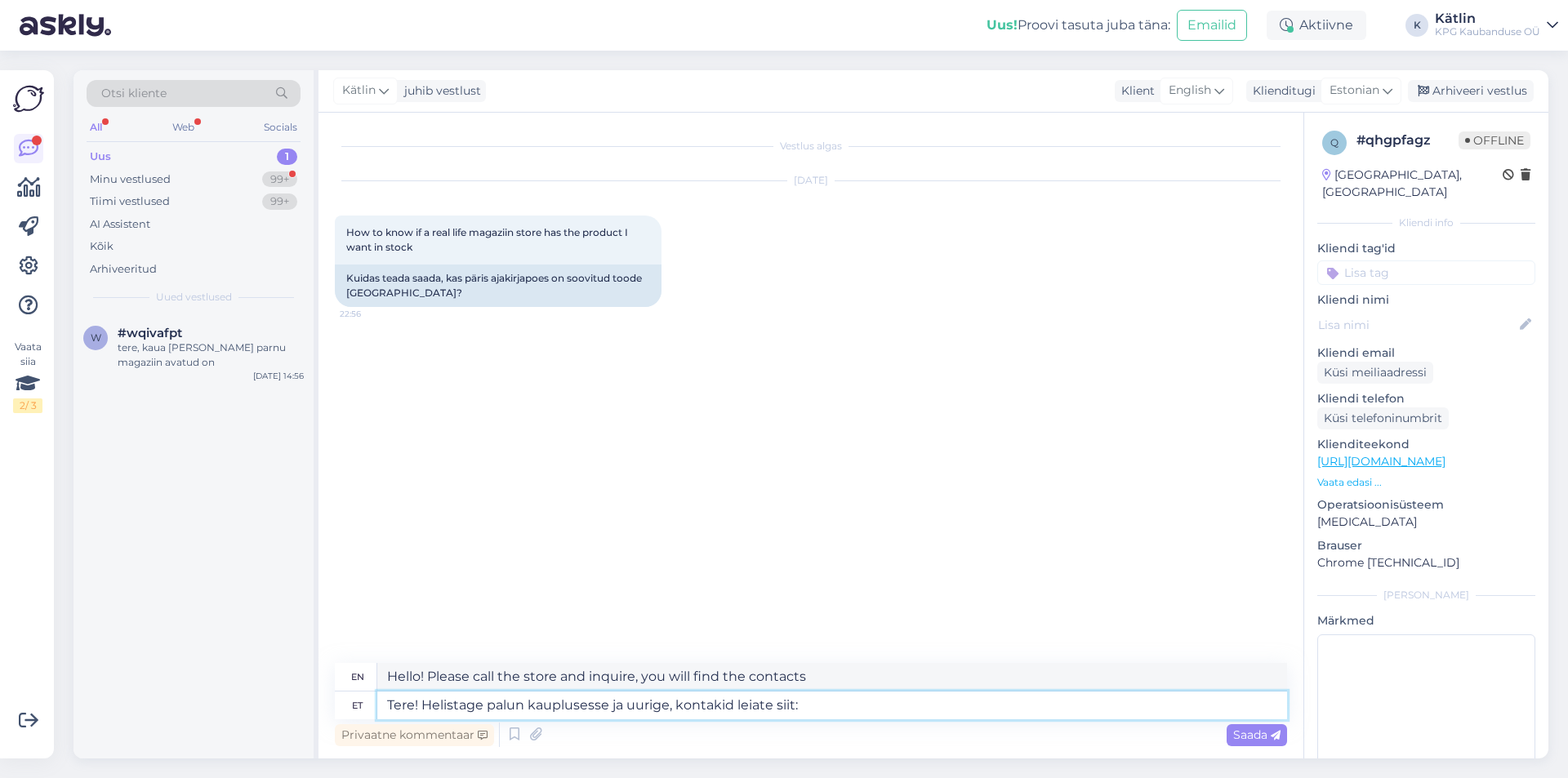
type textarea "Hello! Please call the store and inquire, you can find the contacts here:"
paste textarea "[URL][DOMAIN_NAME]"
type textarea "Tere! Helistage palun kauplusesse ja uurige, kontakid leiate siit: [URL][DOMAIN…"
type textarea "Hello! Please call the store and inquire, you can find the contacts here: [URL]…"
click at [1051, 702] on textarea "Tere! Helistage palun kauplusesse ja uurige, kontakid leiate siit: [URL][DOMAIN…" at bounding box center [832, 706] width 909 height 28
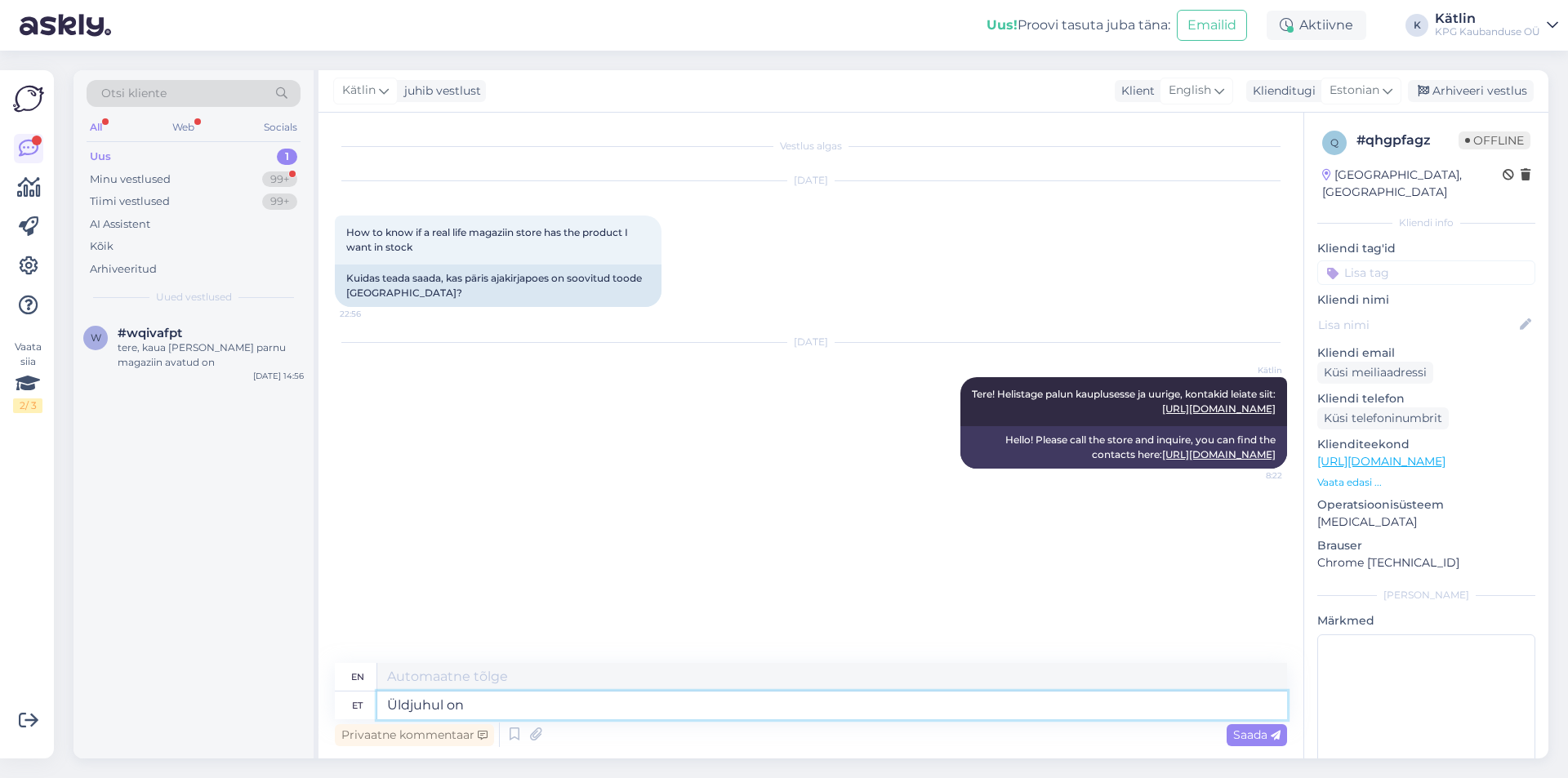
type textarea "Üldjuhul on"
type textarea "Generally"
type textarea "Üldjuhul on mei"
type textarea "Generally, it is"
type textarea "Üldjuhul on meil k"
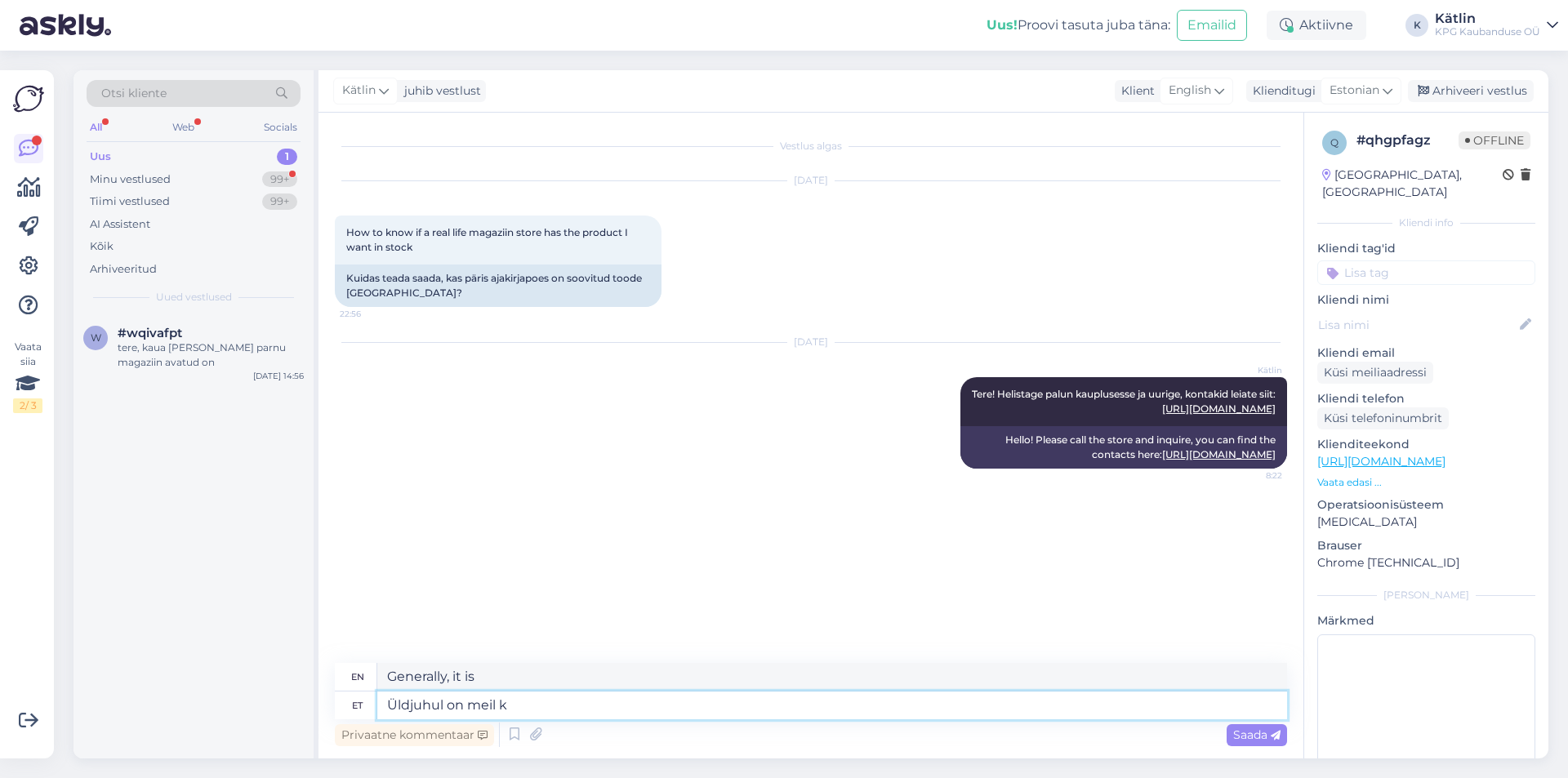
type textarea "Generally, we have"
type textarea "Üldjuhul on meil kaubavalik s"
type textarea "We generally have a selection of goods"
type textarea "Üldjuhul on meil kaubavalik sama"
type textarea "Generally, we have the same selection of products"
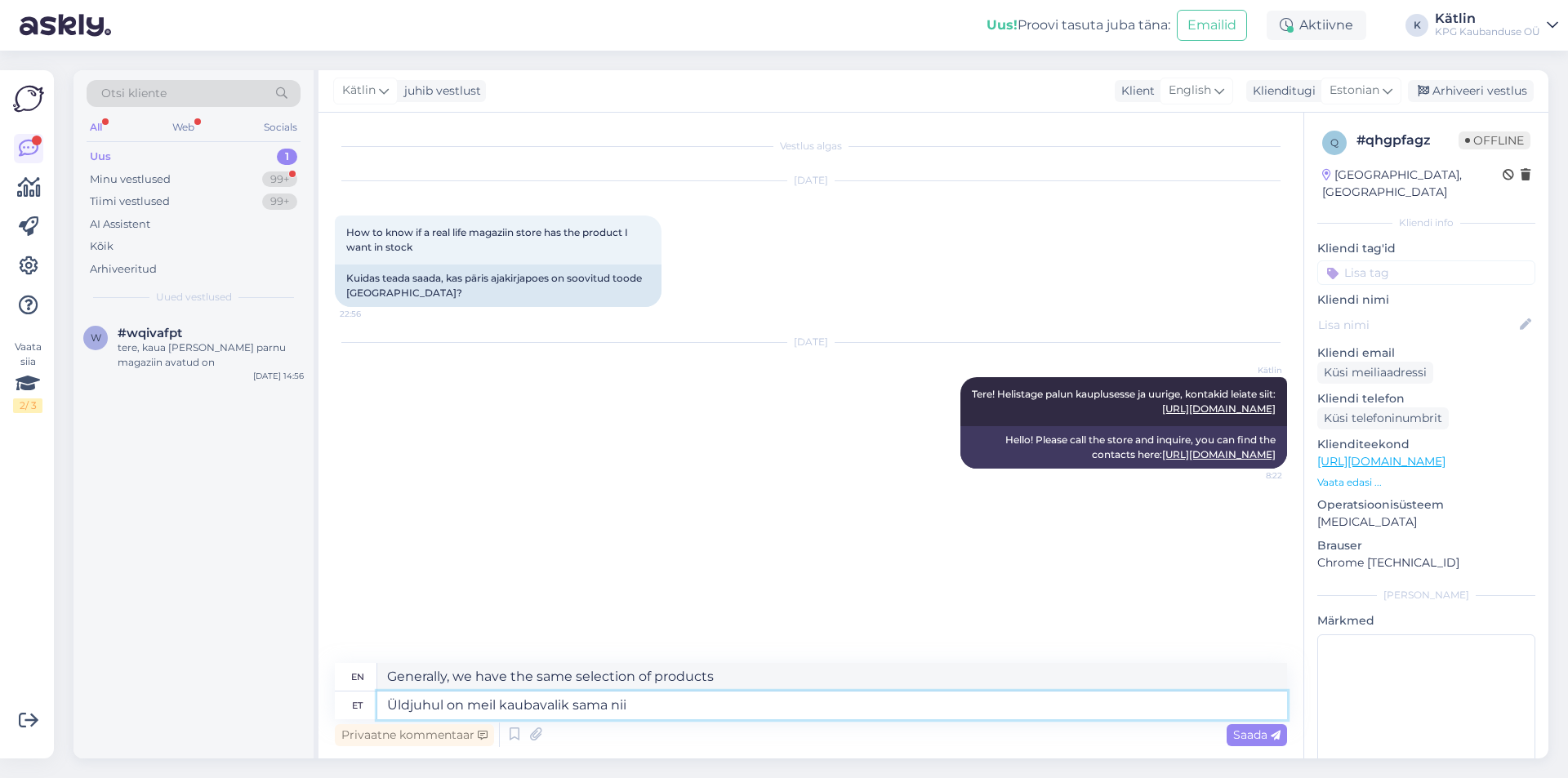
type textarea "Üldjuhul on meil kaubavalik sama nii e"
type textarea "Generally, our product range is the same as"
type textarea "Üldjuhul on meil kaubavalik sama nii e-poes k"
type textarea "Generally, our product selection is the same in our online store."
type textarea "Üldjuhul on meil kaubavalik sama nii e-poes kui ku"
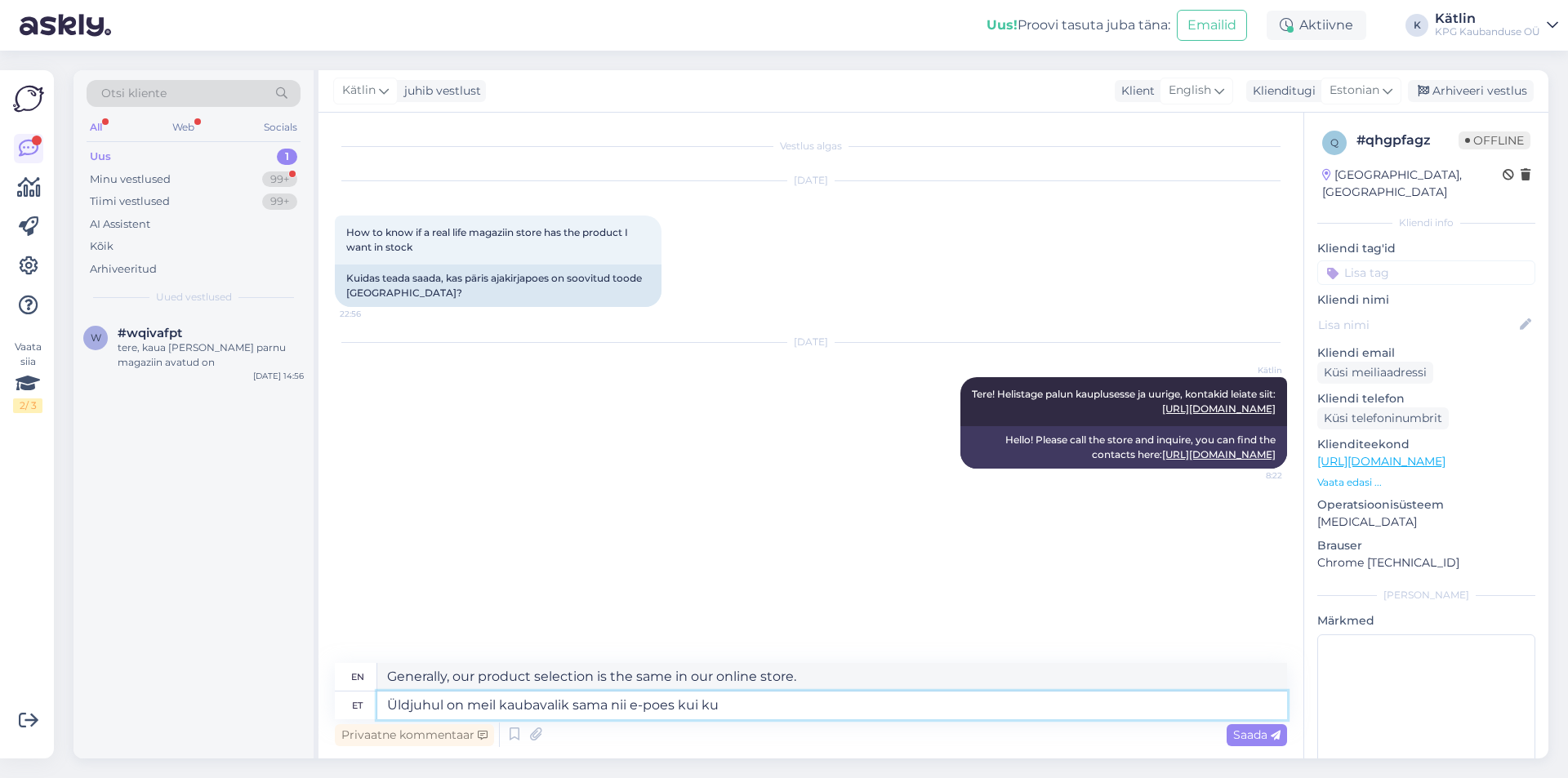
type textarea "Generally, our product selection is the same in both the online store and in th…"
type textarea "Üldjuhul on meil kaubavalik sama nii e-poes kui kauplustes ko"
type textarea "Generally, our product selection is the same in both our online store and in st…"
type textarea "Üldjuhul on meil kaubavalik sama nii e-poes kui kauplustes koha p"
type textarea "Generally, we have the same selection of products both in our online store and …"
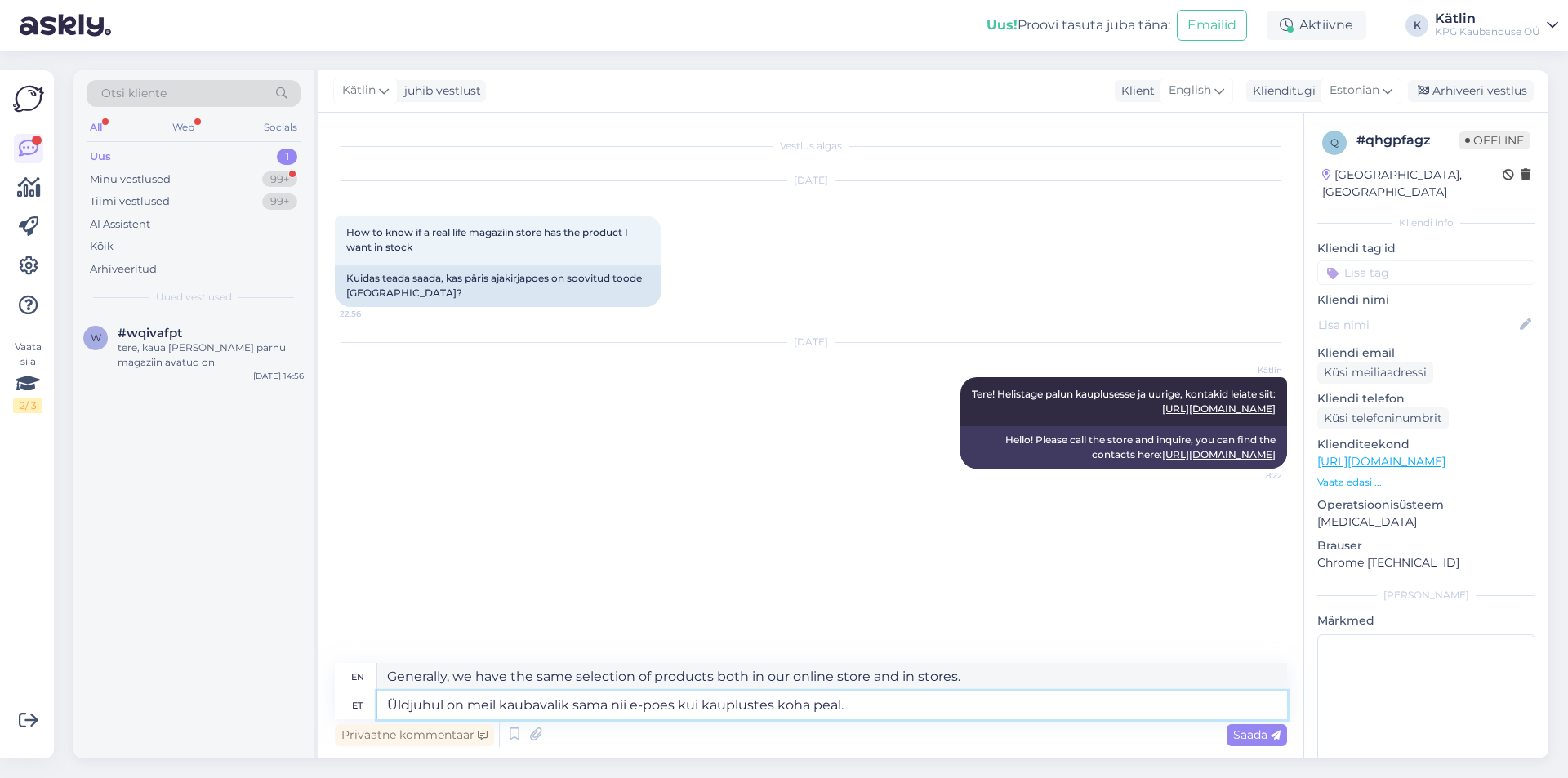
type textarea "Üldjuhul on meil kaubavalik sama nii e-poes kui kauplustes koha peal."
type textarea "Generally, our product selection is the same both in our online store and in ou…"
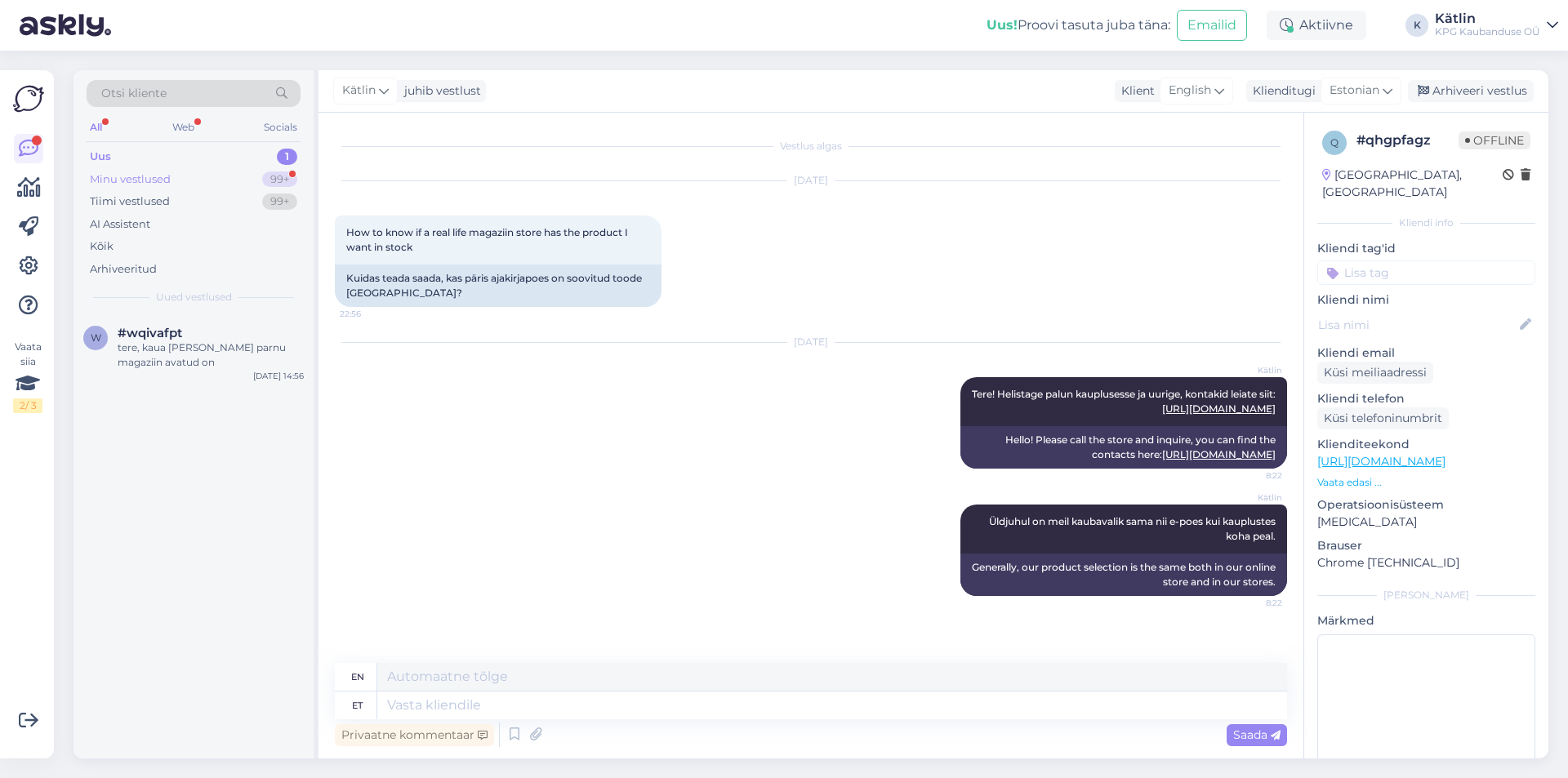
click at [142, 178] on div "Minu vestlused" at bounding box center [130, 180] width 81 height 17
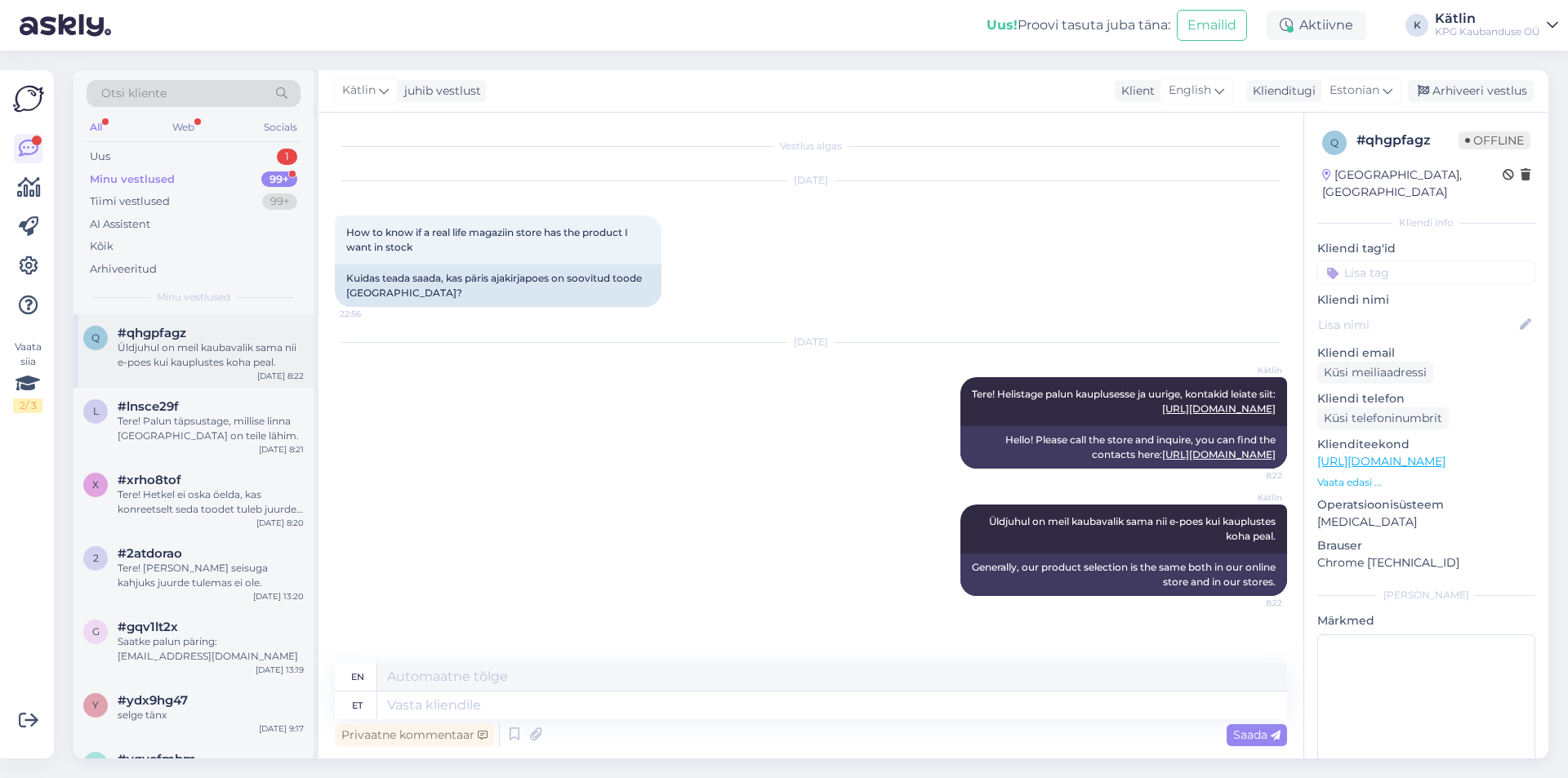
click at [170, 359] on div "Üldjuhul on meil kaubavalik sama nii e-poes kui kauplustes koha peal." at bounding box center [210, 356] width 186 height 30
click at [148, 157] on div "Uus 1" at bounding box center [193, 157] width 214 height 23
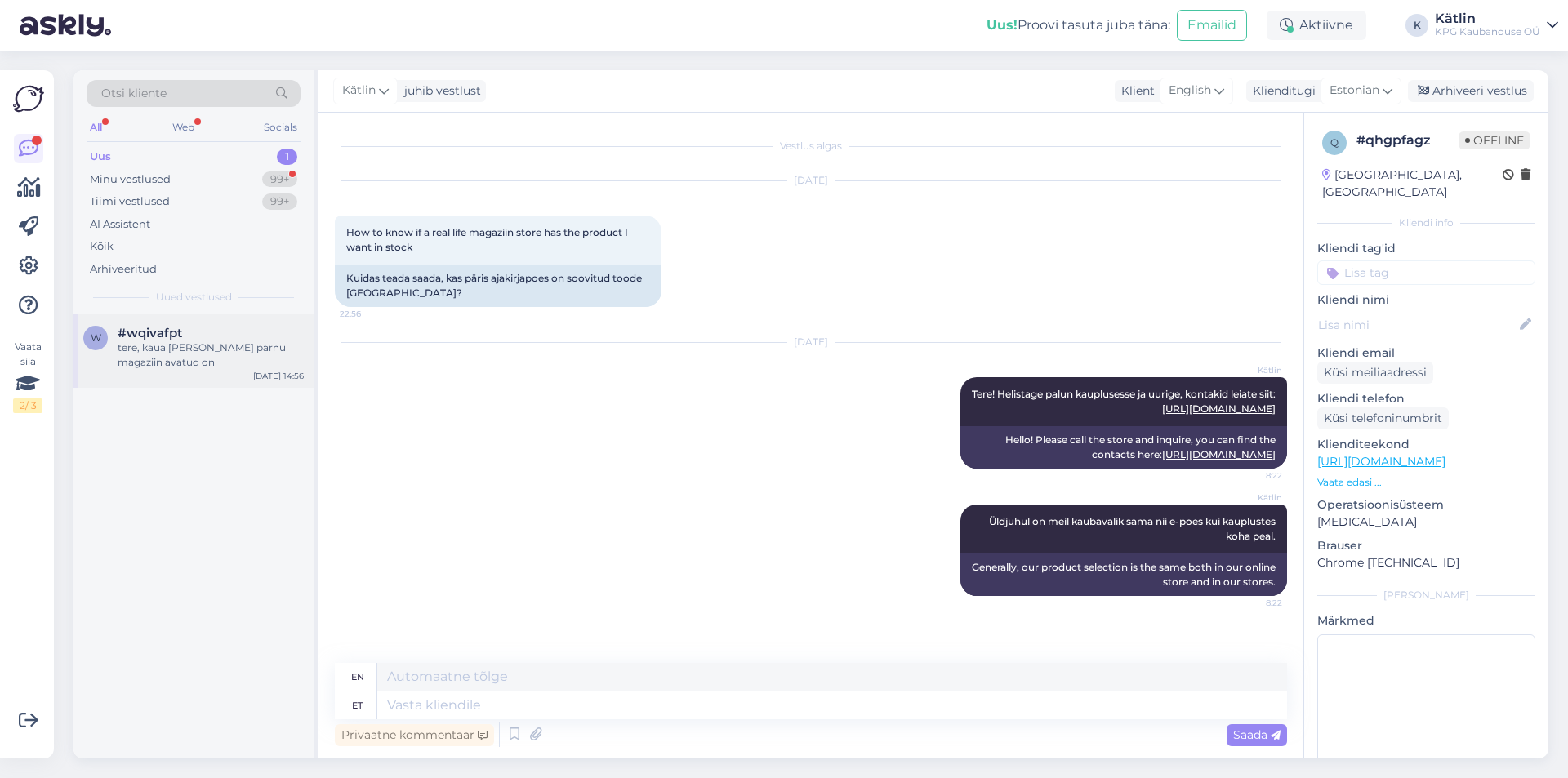
click at [162, 342] on div "tere, kaua [PERSON_NAME] parnu magaziin avatud on" at bounding box center [210, 356] width 186 height 30
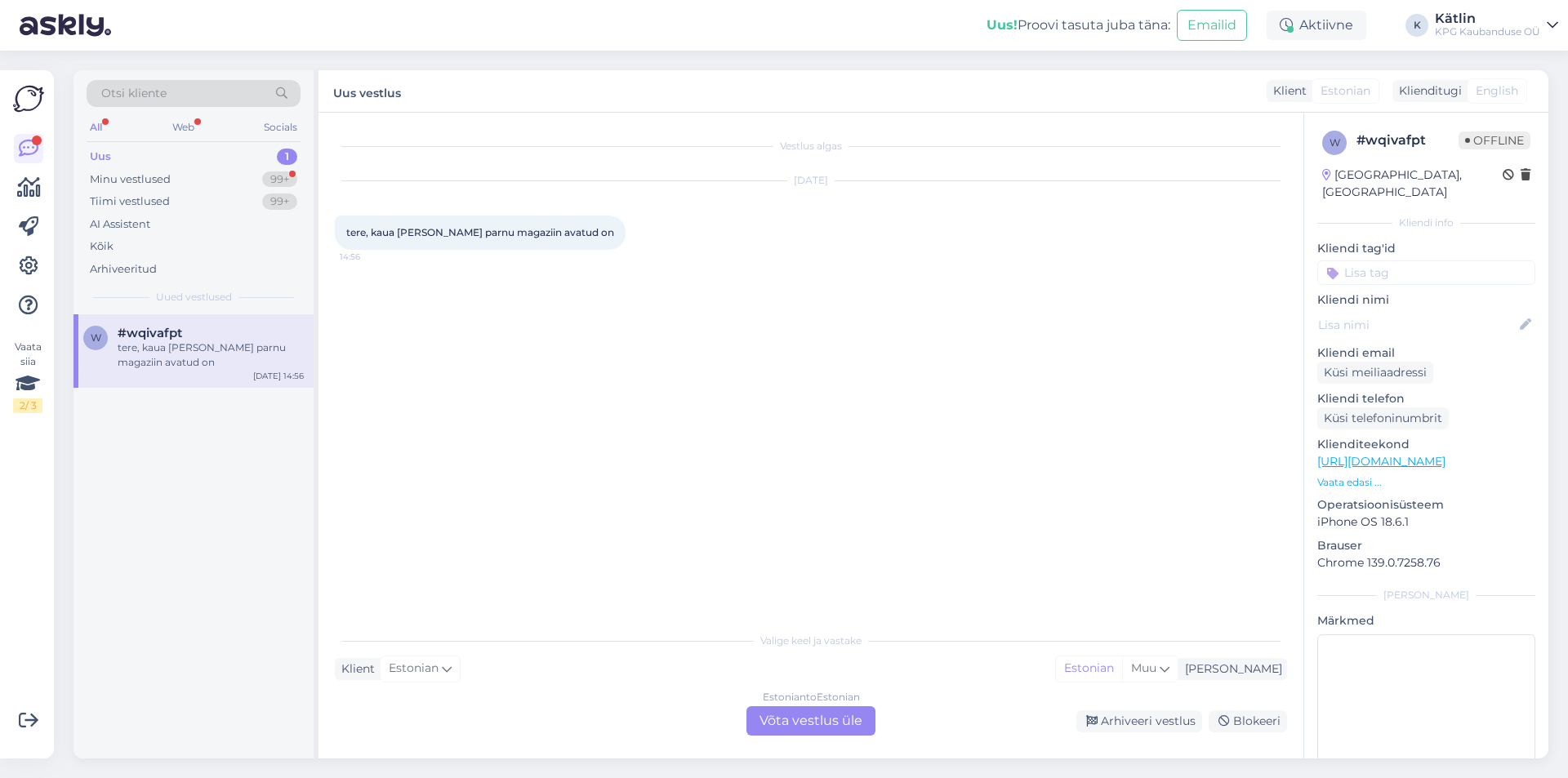
click at [809, 709] on div "Estonian to Estonian Võta vestlus üle" at bounding box center [810, 722] width 129 height 30
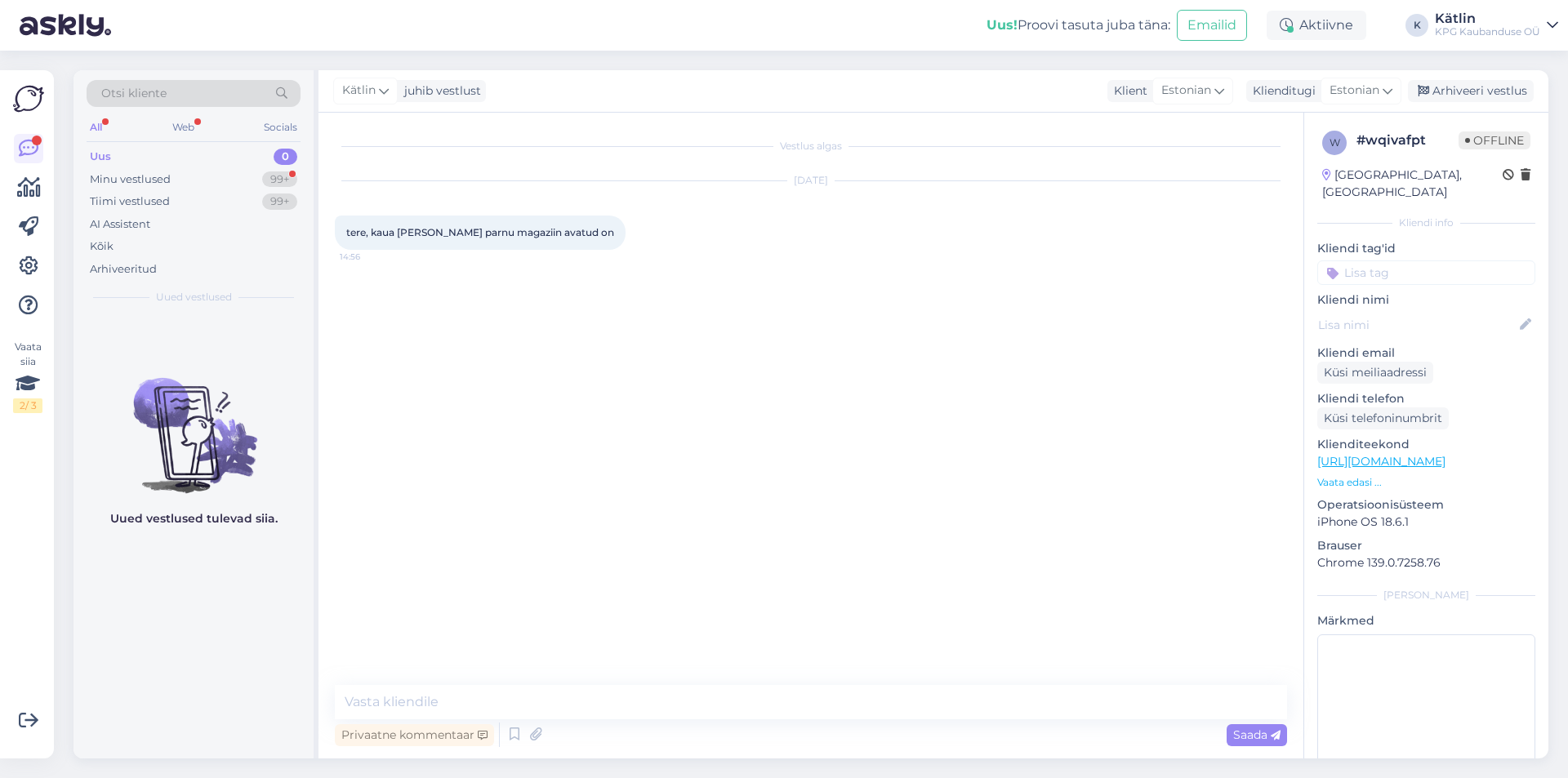
click at [497, 681] on div "Vestlus algas [DATE] tere, kaua [PERSON_NAME] parnu magaziin avatud on 14:56 Pr…" at bounding box center [810, 435] width 985 height 646
click at [490, 690] on textarea at bounding box center [810, 702] width 952 height 34
paste textarea "[URL][DOMAIN_NAME]"
type textarea "[URL][DOMAIN_NAME]"
